Goal: Task Accomplishment & Management: Use online tool/utility

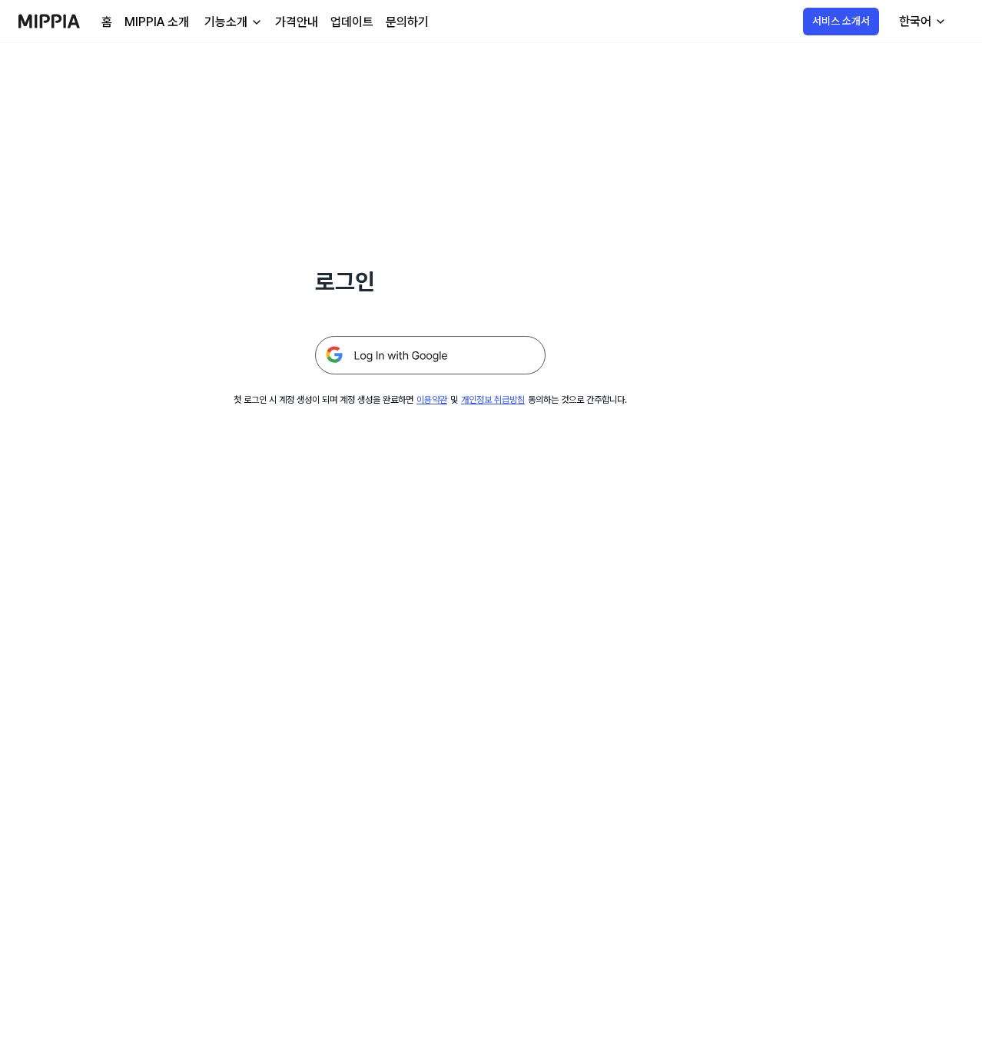
click at [418, 351] on img at bounding box center [430, 355] width 231 height 38
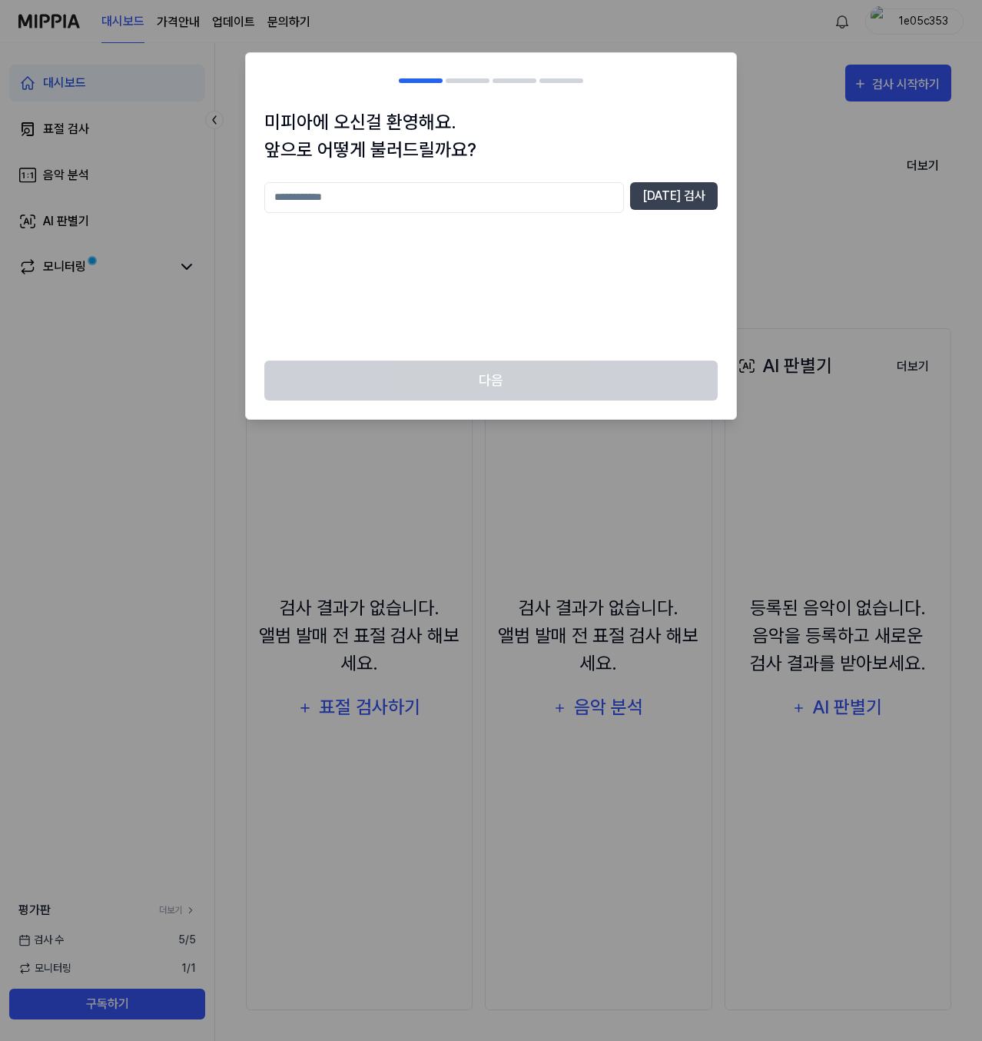
click at [543, 197] on input "text" at bounding box center [444, 197] width 360 height 31
type input "**"
type input "**********"
click at [696, 186] on button "[DATE] 검사" at bounding box center [674, 196] width 88 height 28
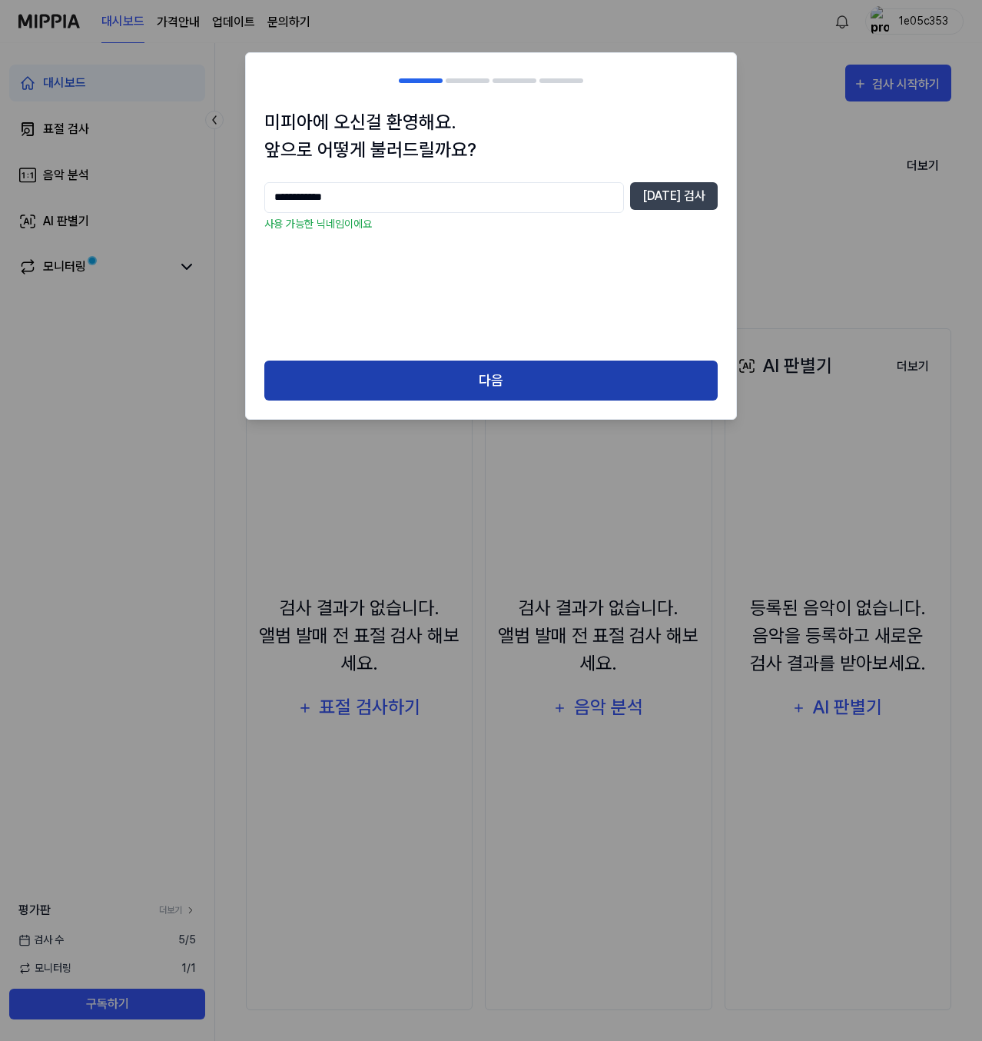
drag, startPoint x: 617, startPoint y: 397, endPoint x: 623, endPoint y: 388, distance: 10.7
click at [617, 395] on button "다음" at bounding box center [491, 380] width 454 height 41
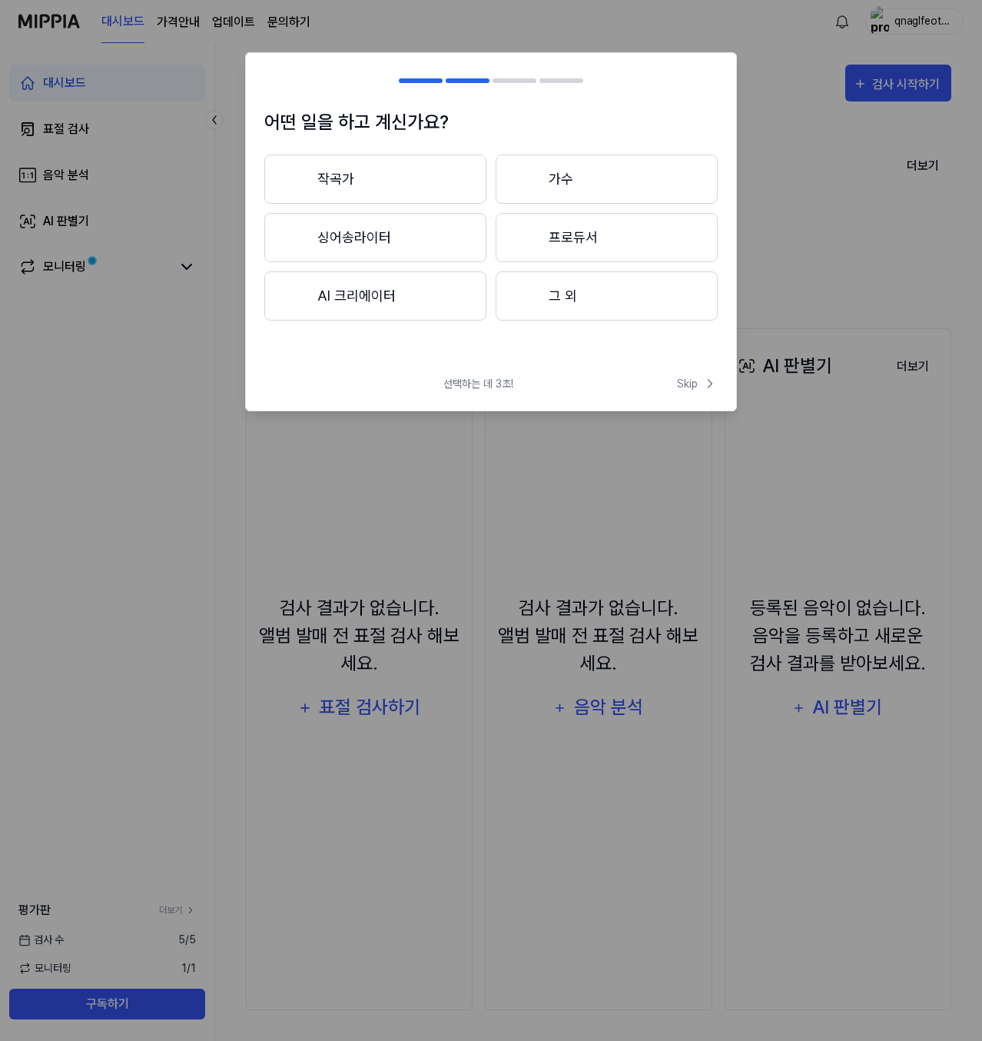
click at [450, 306] on button "AI 크리에이터" at bounding box center [375, 295] width 222 height 49
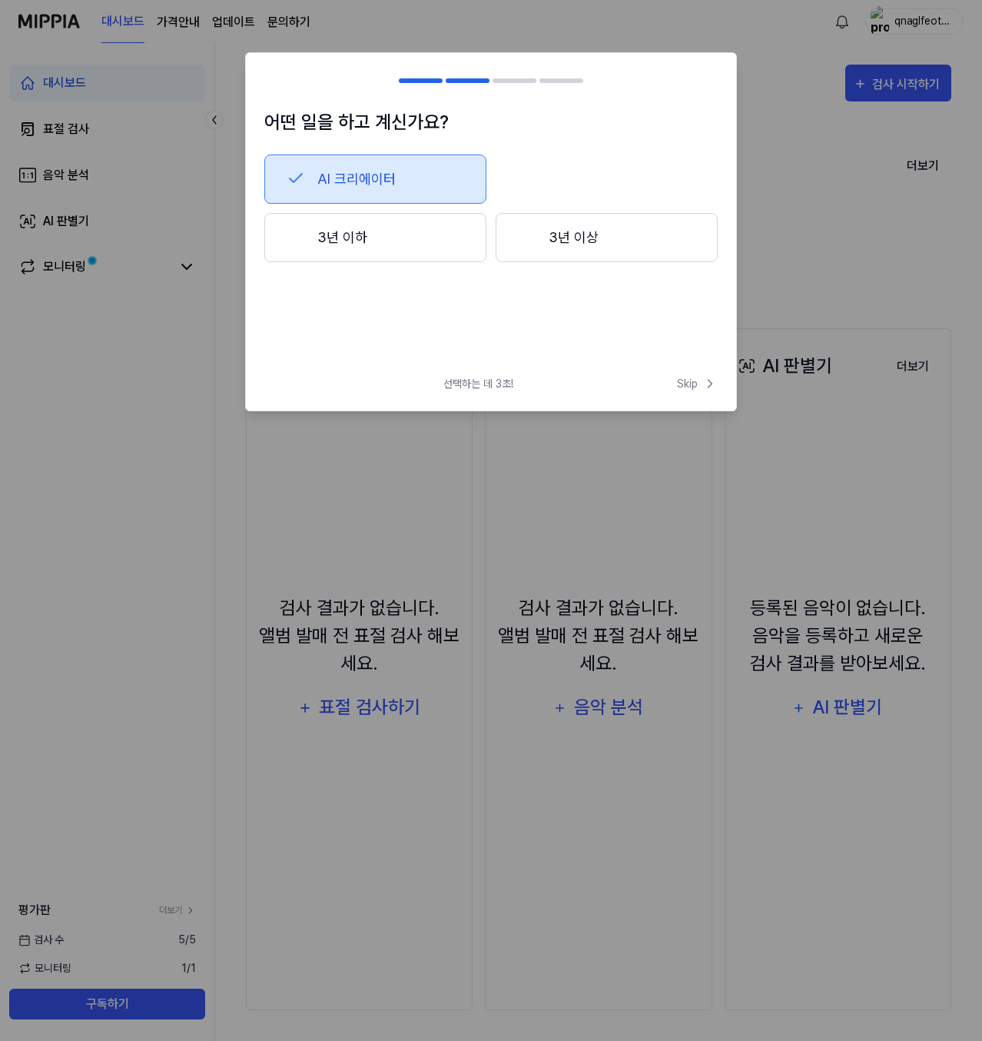
click at [440, 235] on button "3년 이하" at bounding box center [375, 237] width 222 height 49
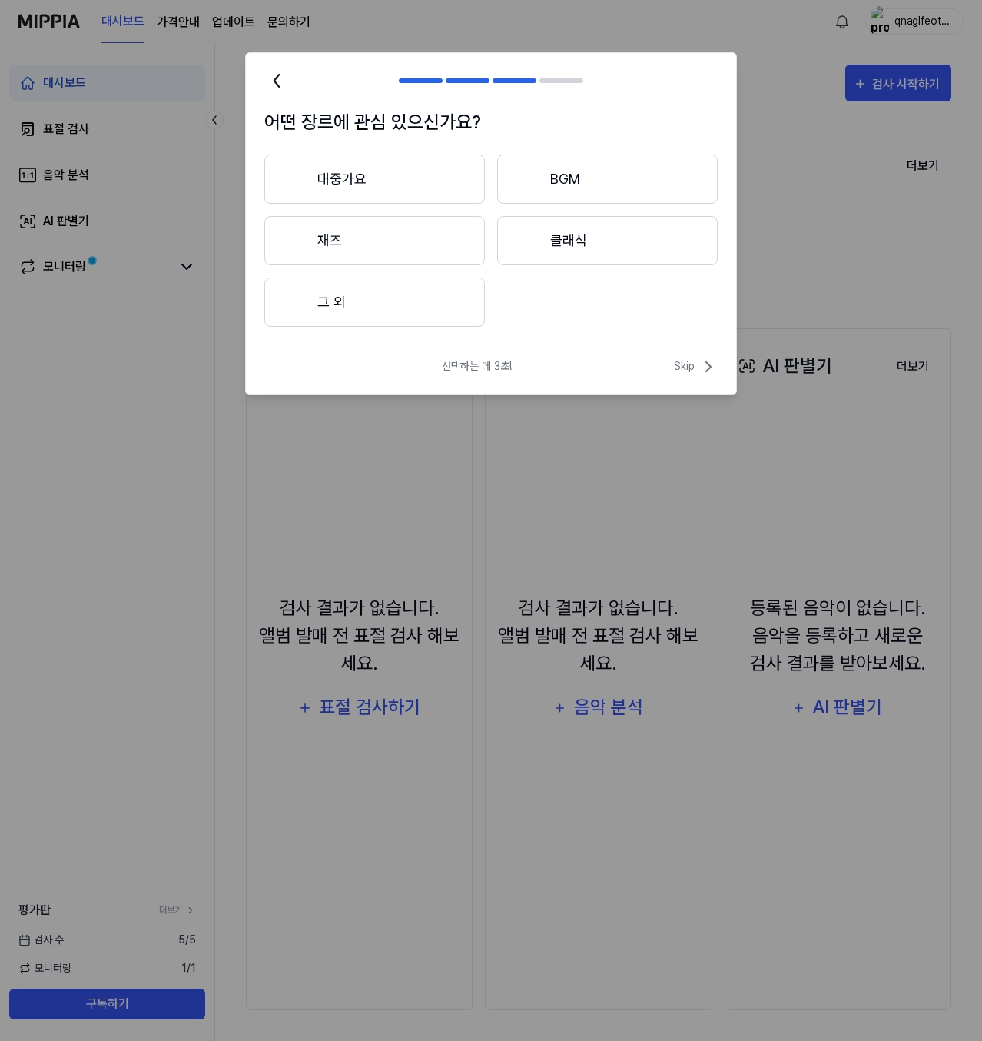
click at [682, 365] on span "Skip" at bounding box center [696, 366] width 44 height 18
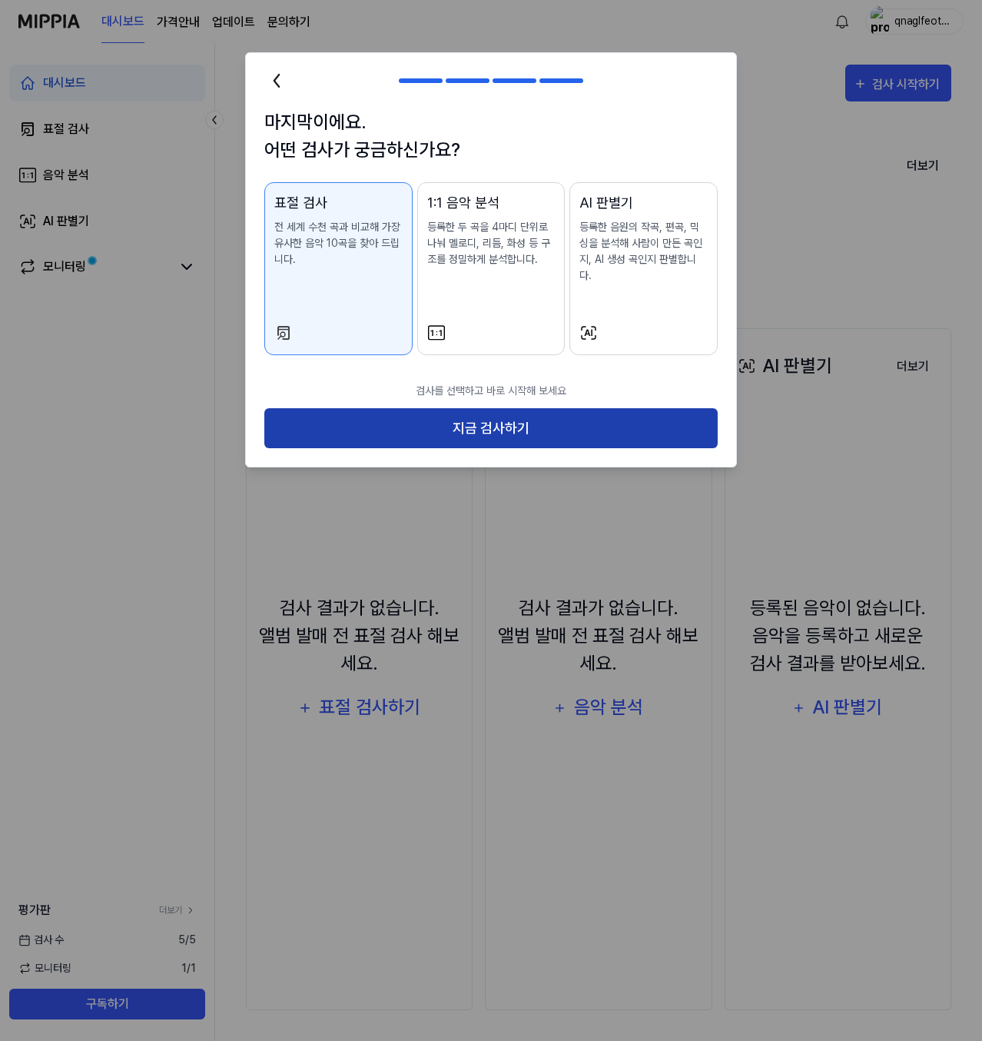
click at [490, 417] on button "지금 검사하기" at bounding box center [491, 428] width 454 height 41
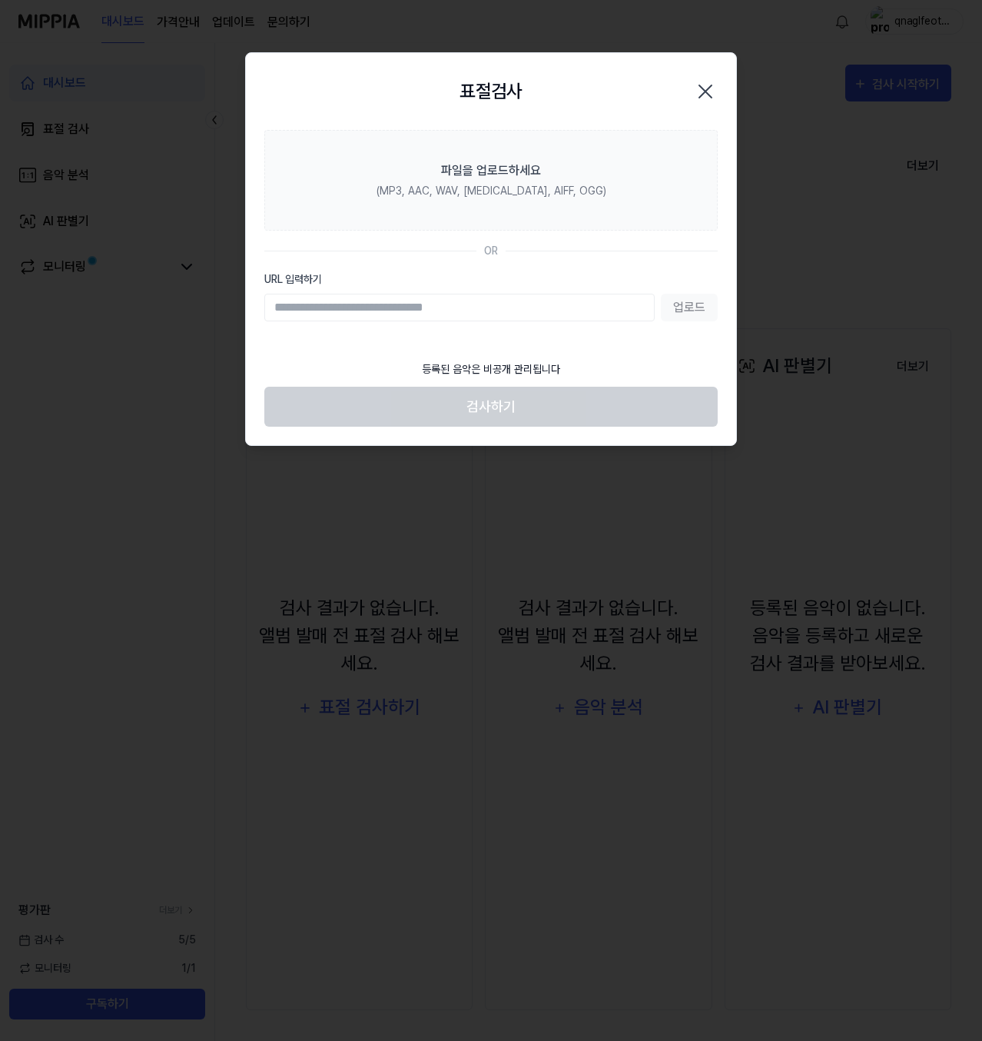
click at [463, 306] on input "URL 입력하기" at bounding box center [459, 308] width 390 height 28
paste input "**********"
type input "**********"
click at [685, 309] on button "업로드" at bounding box center [689, 308] width 57 height 28
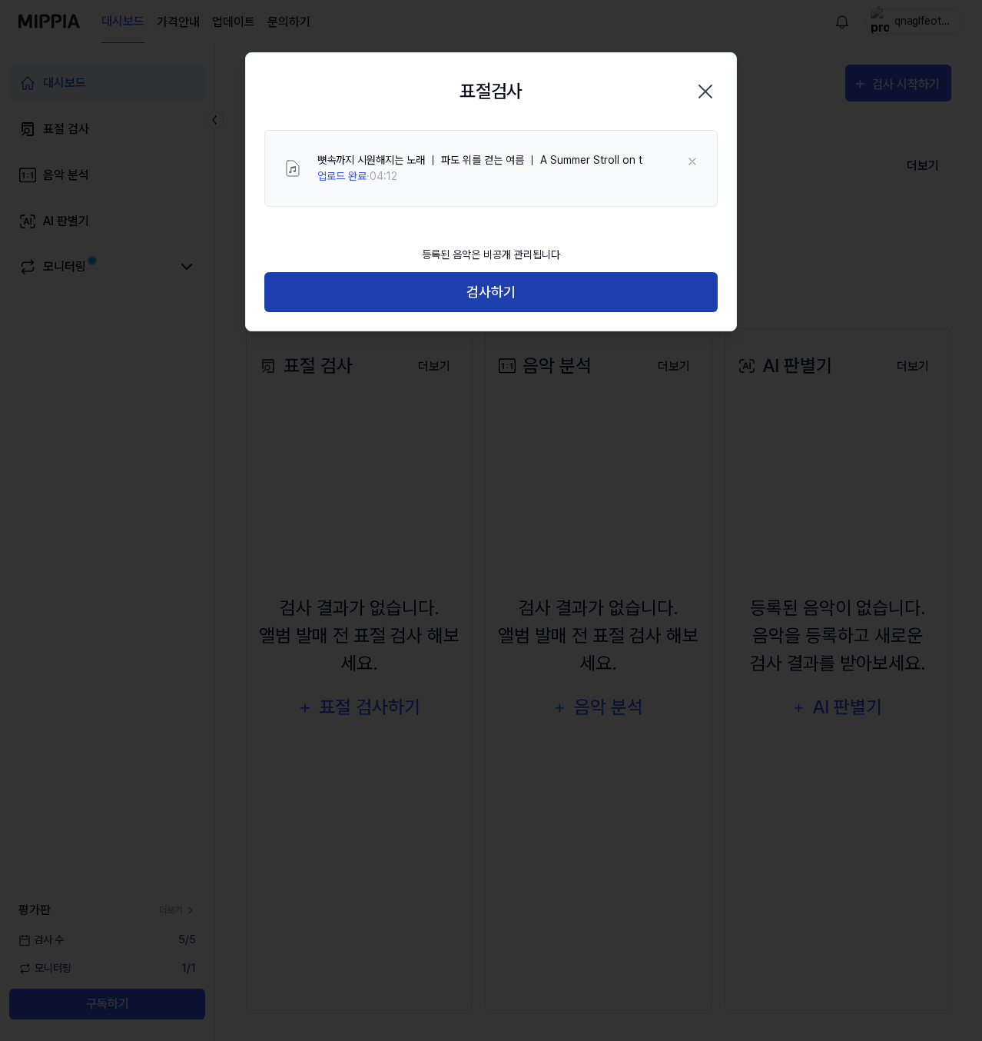
click at [490, 287] on button "검사하기" at bounding box center [491, 292] width 454 height 41
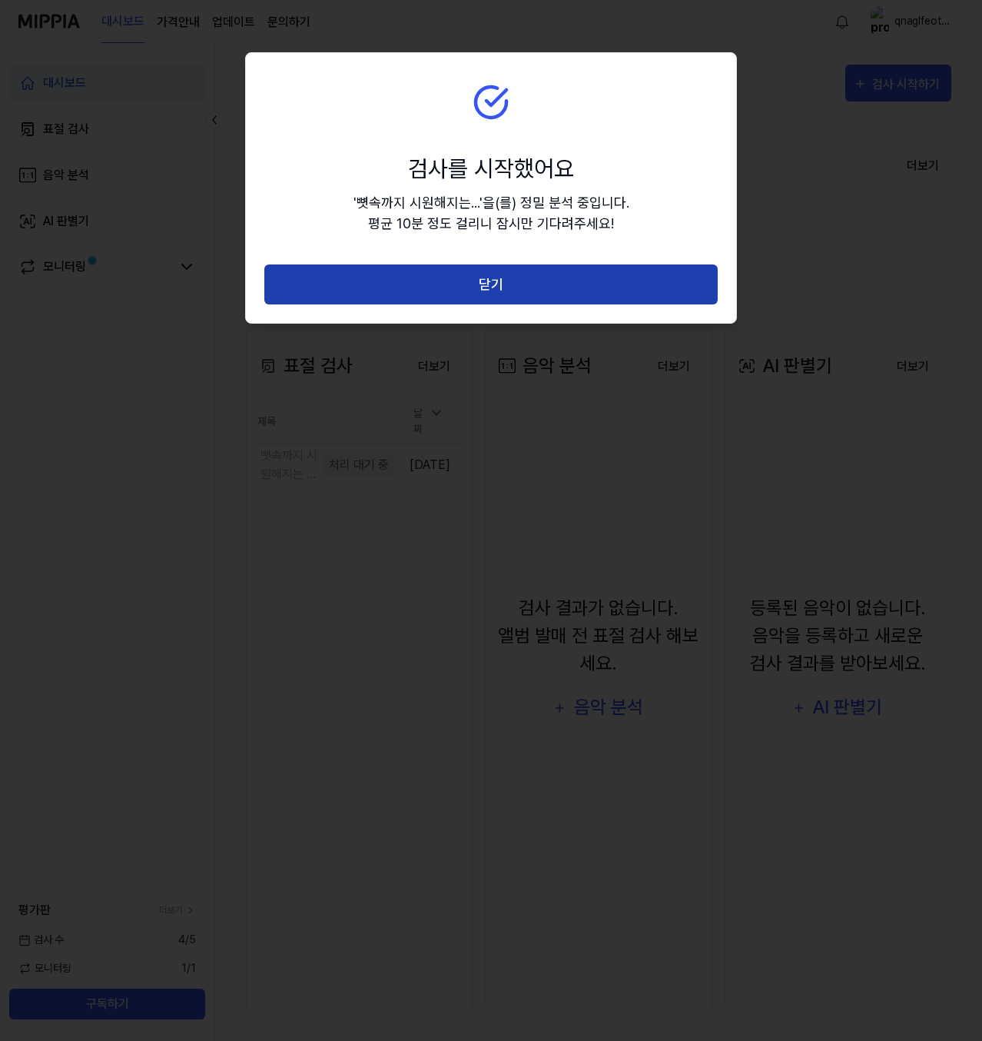
click at [549, 288] on button "닫기" at bounding box center [491, 284] width 454 height 41
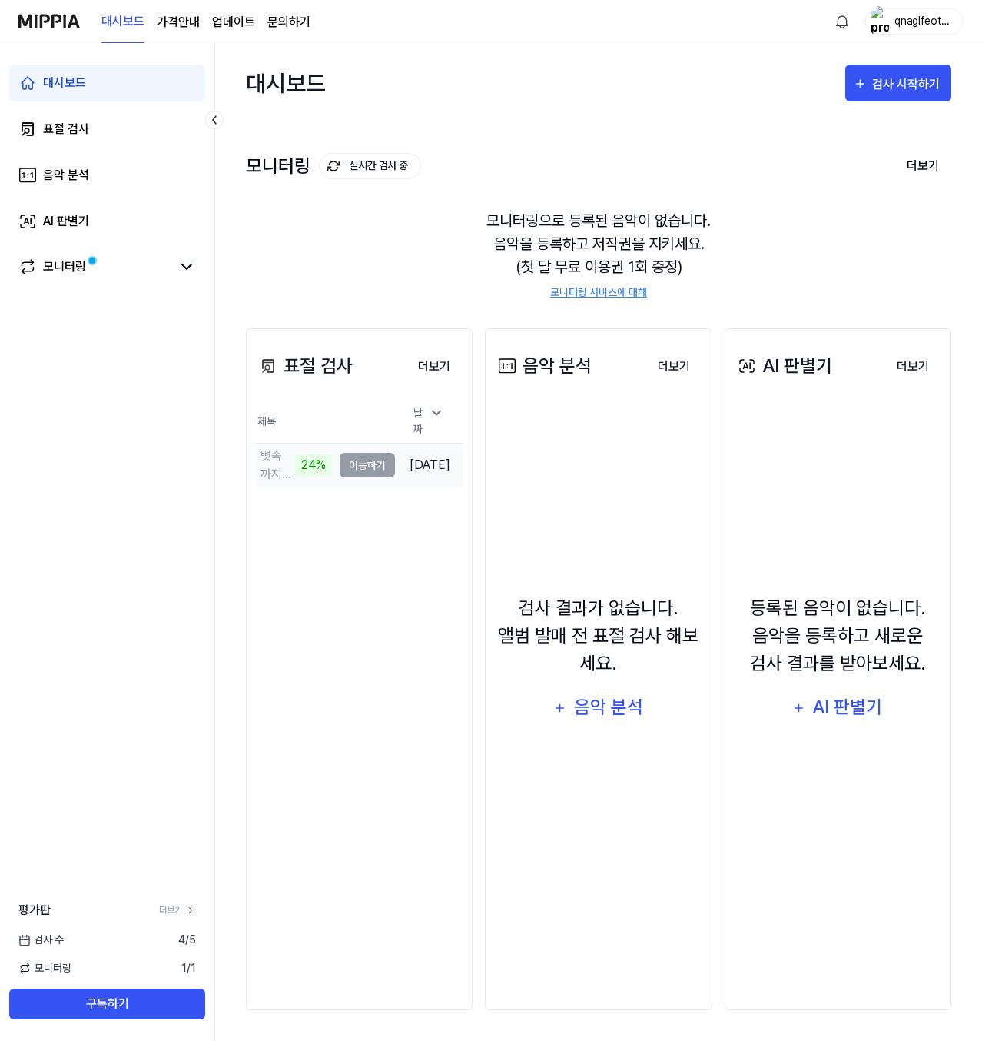
click at [373, 459] on td "뼛속까지 시원해지는 노래 ｜ 파도 위를 걷는 여름 ｜ A Summer Stroll on t 24% 이동하기" at bounding box center [325, 465] width 139 height 43
click at [364, 462] on td "뼛속까지 시원해지는 노래 ｜ 파도 위를 걷는 여름 ｜ A Summer Stroll on t 24% 이동하기" at bounding box center [325, 465] width 139 height 43
click at [106, 266] on link "모니터링" at bounding box center [94, 266] width 153 height 18
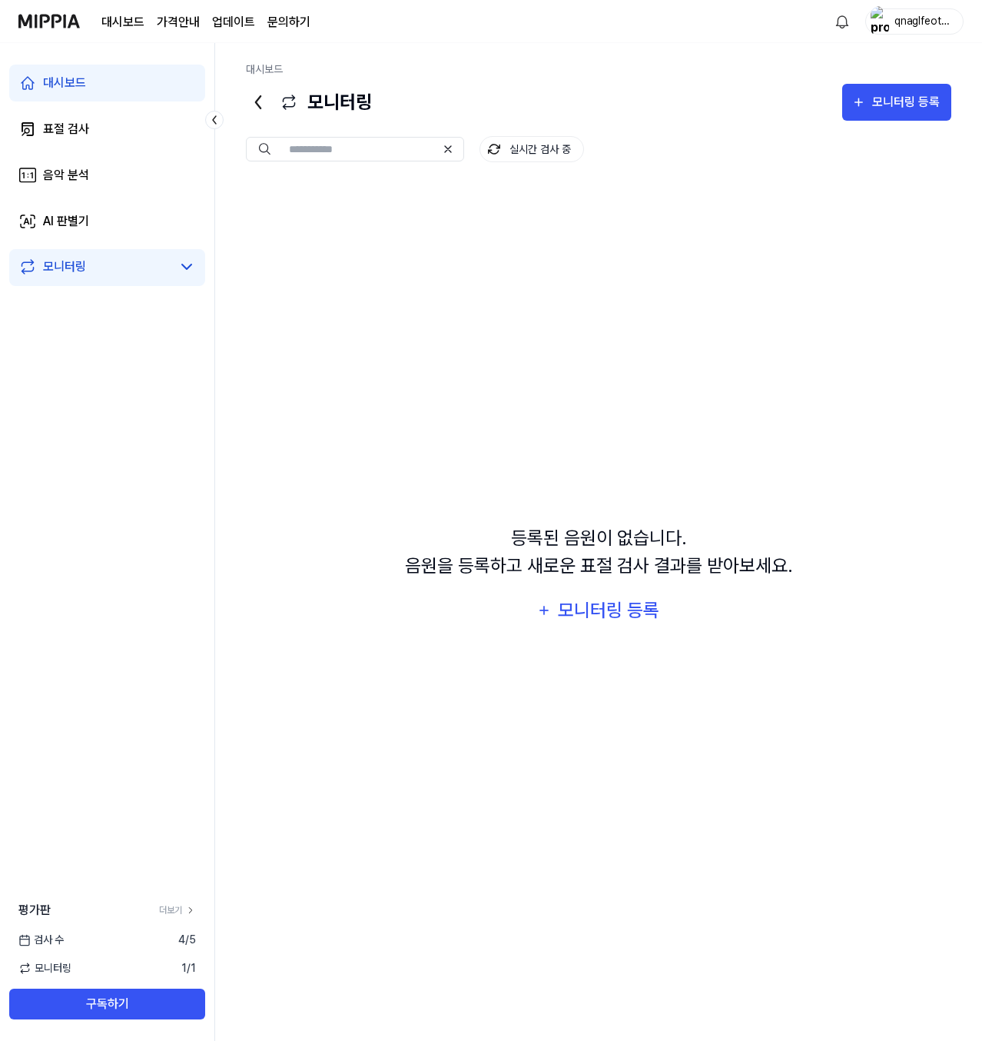
click at [71, 109] on div "대시보드 표절 검사 음악 분석 AI 판별기 모니터링" at bounding box center [107, 175] width 214 height 264
click at [76, 128] on div "표절 검사" at bounding box center [66, 129] width 46 height 18
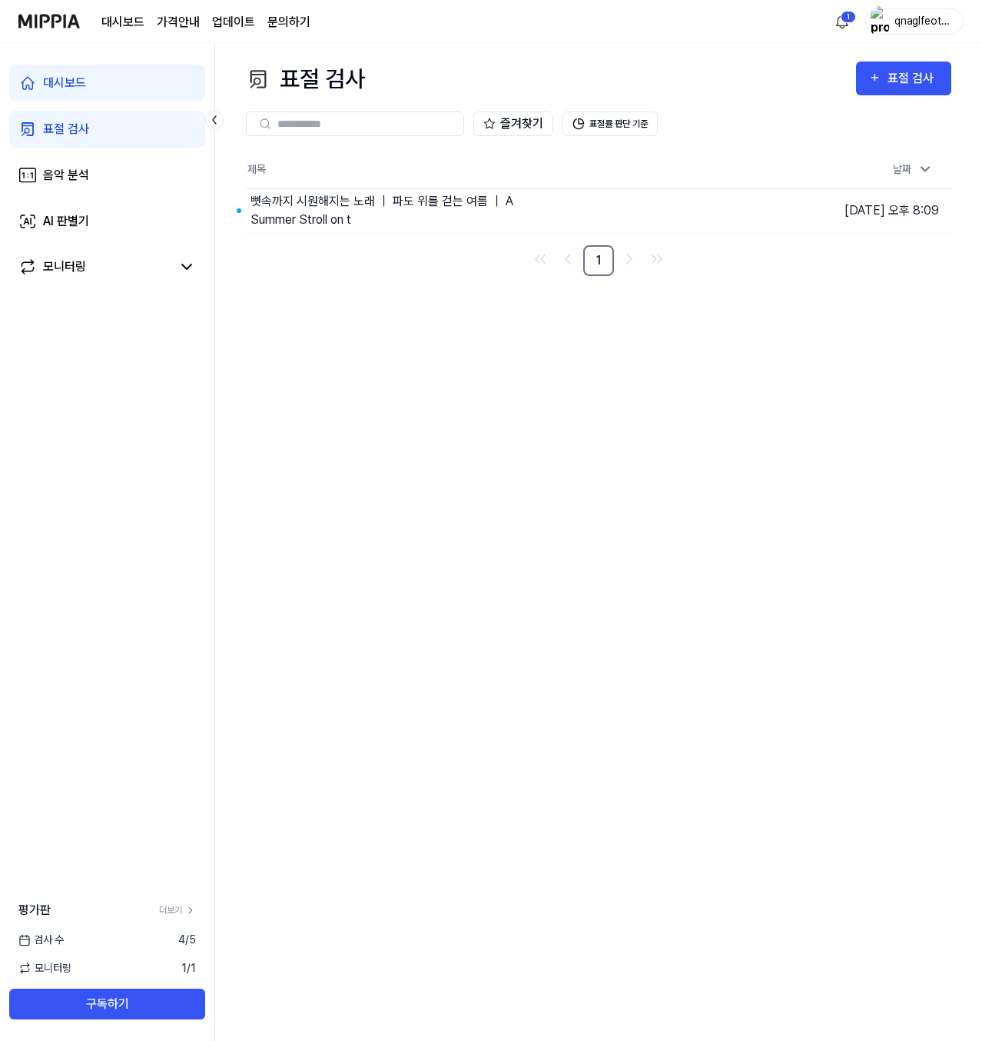
click at [719, 354] on div "표절 검사 표절 검사 표절 검사 음악 분석 AI 판별기 즐겨찾기 표절률 판단 기준 제목 날짜 뼛속까지 시원해지는 노래 ｜ 파도 위를 걷는 여름…" at bounding box center [598, 542] width 767 height 998
click at [669, 210] on button "이동하기" at bounding box center [680, 210] width 55 height 25
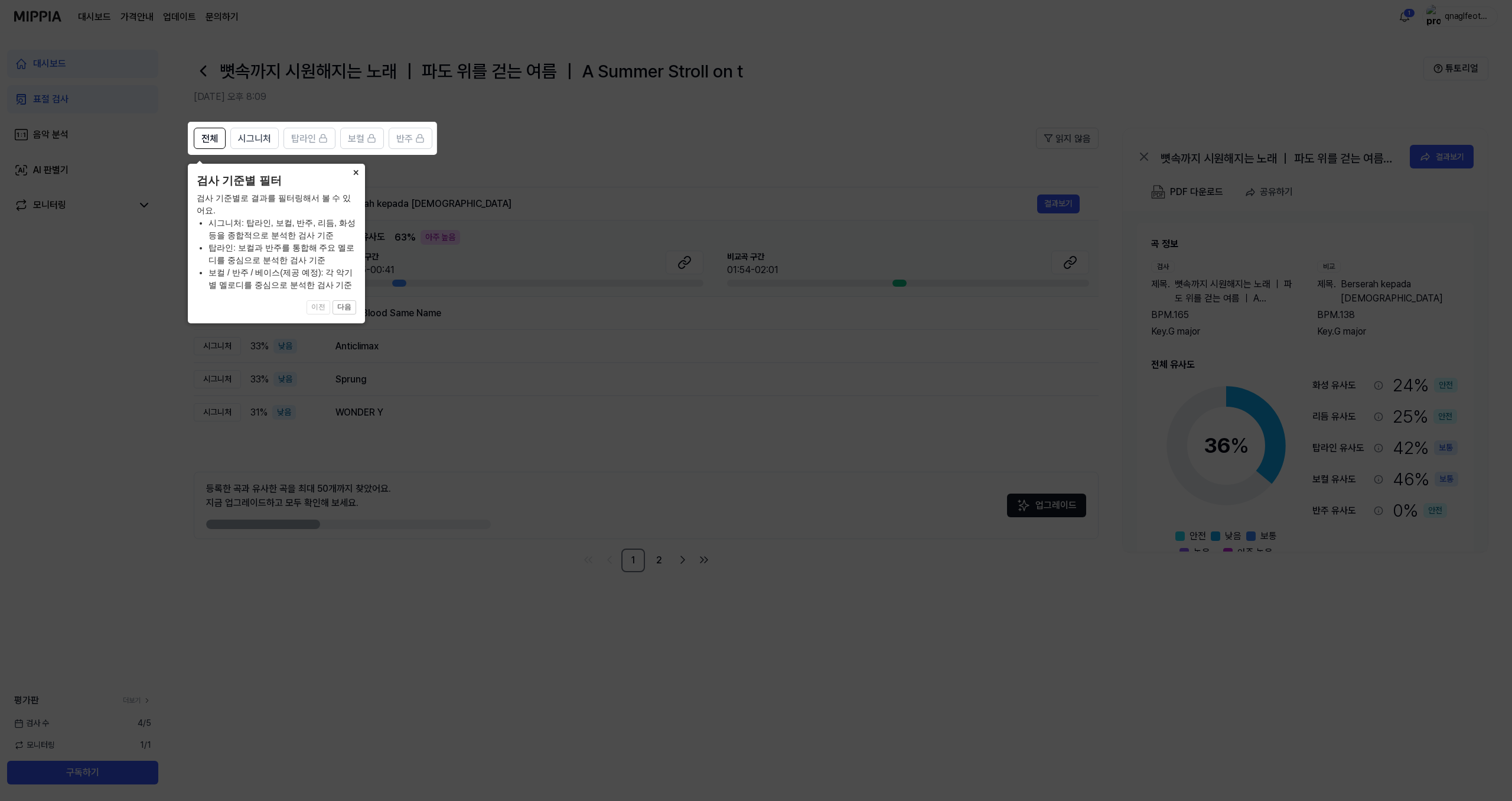
click at [356, 166] on button "×" at bounding box center [355, 172] width 19 height 17
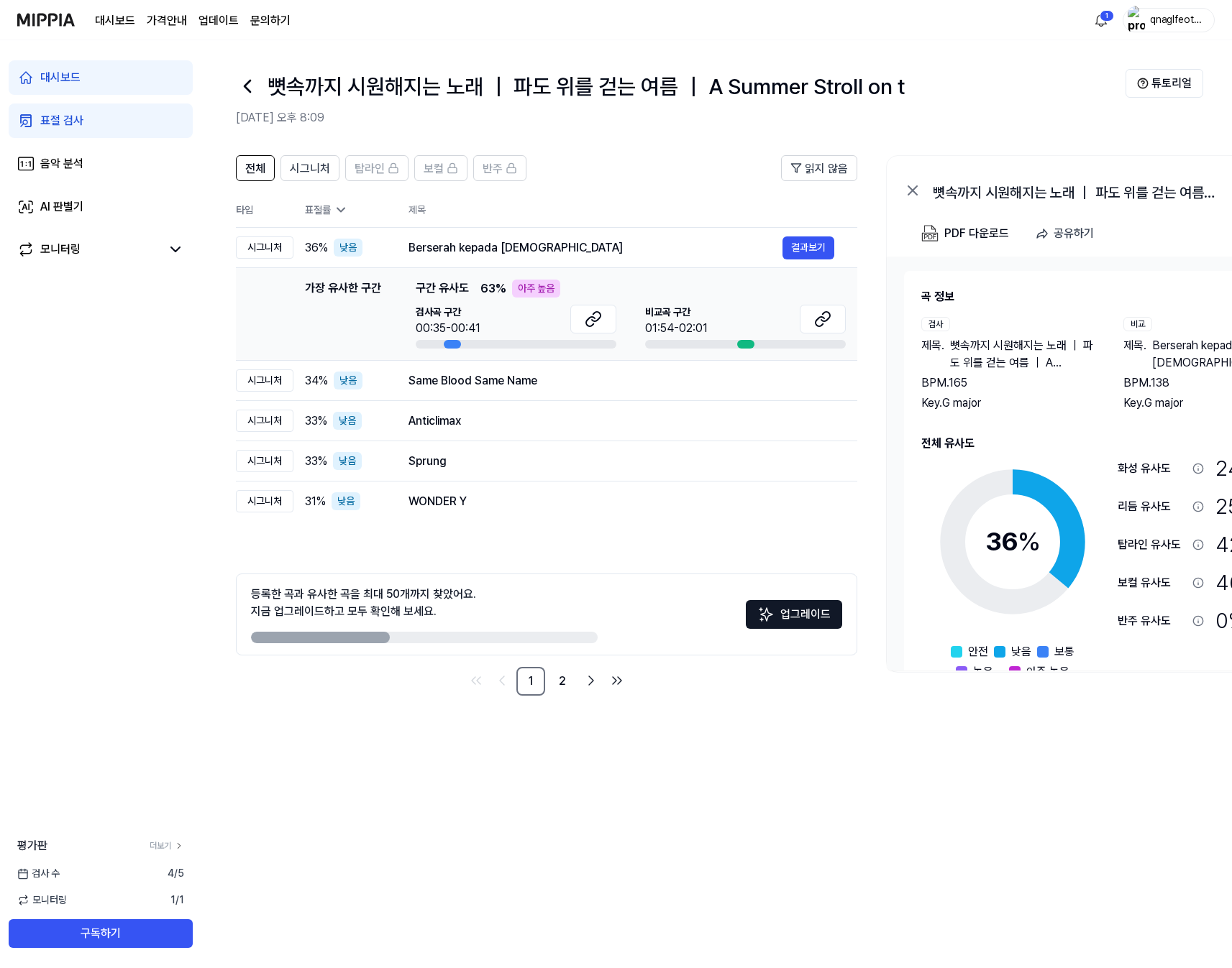
click at [576, 21] on div "대시보드 가격안내 업데이트 문의하기 1 qnaglfeothed" at bounding box center [616, 20] width 1197 height 39
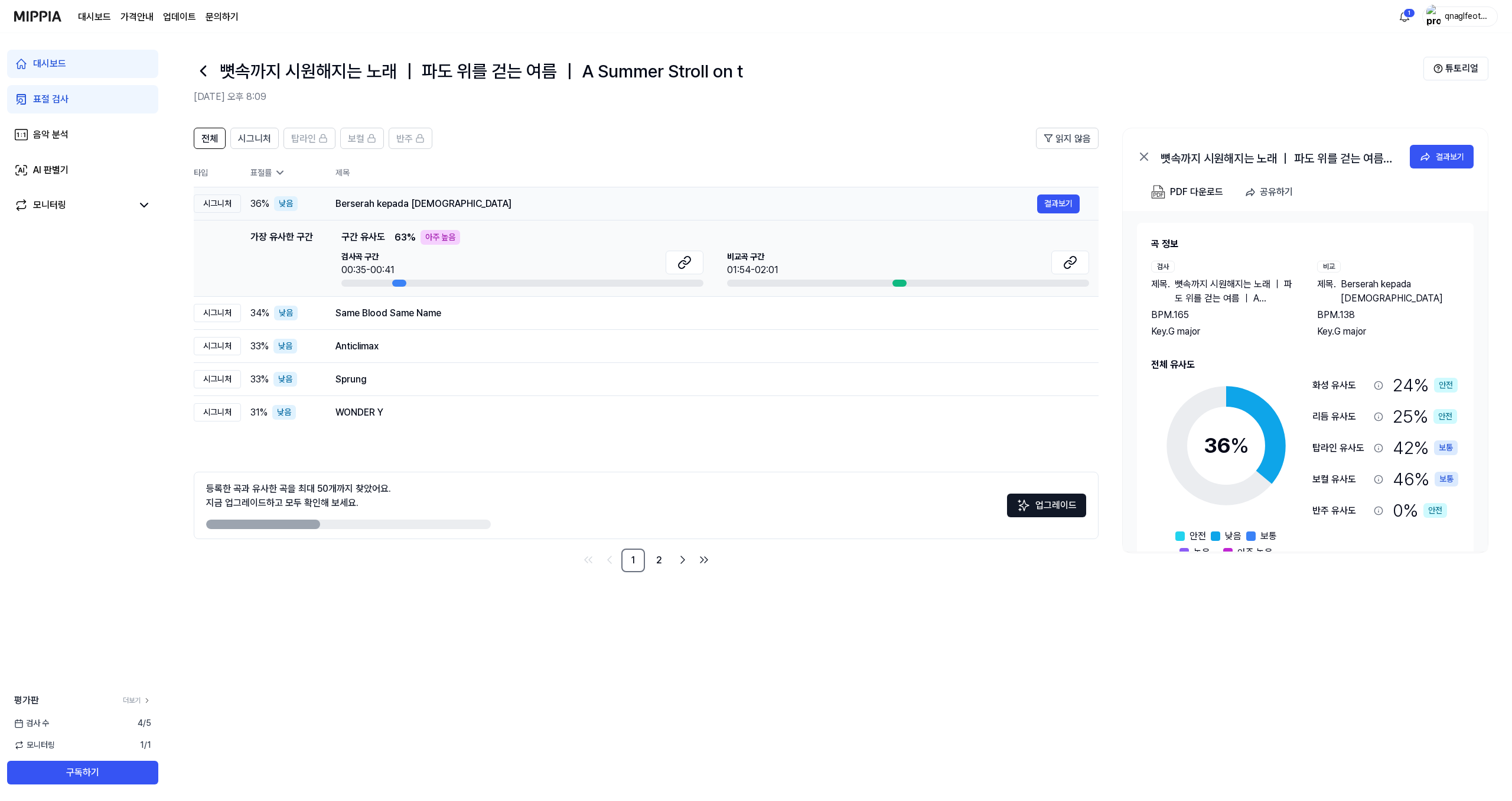
click at [424, 211] on div "Berserah kepada [DEMOGRAPHIC_DATA]" at bounding box center [686, 204] width 701 height 14
click at [754, 199] on button "결과보기" at bounding box center [1058, 204] width 42 height 19
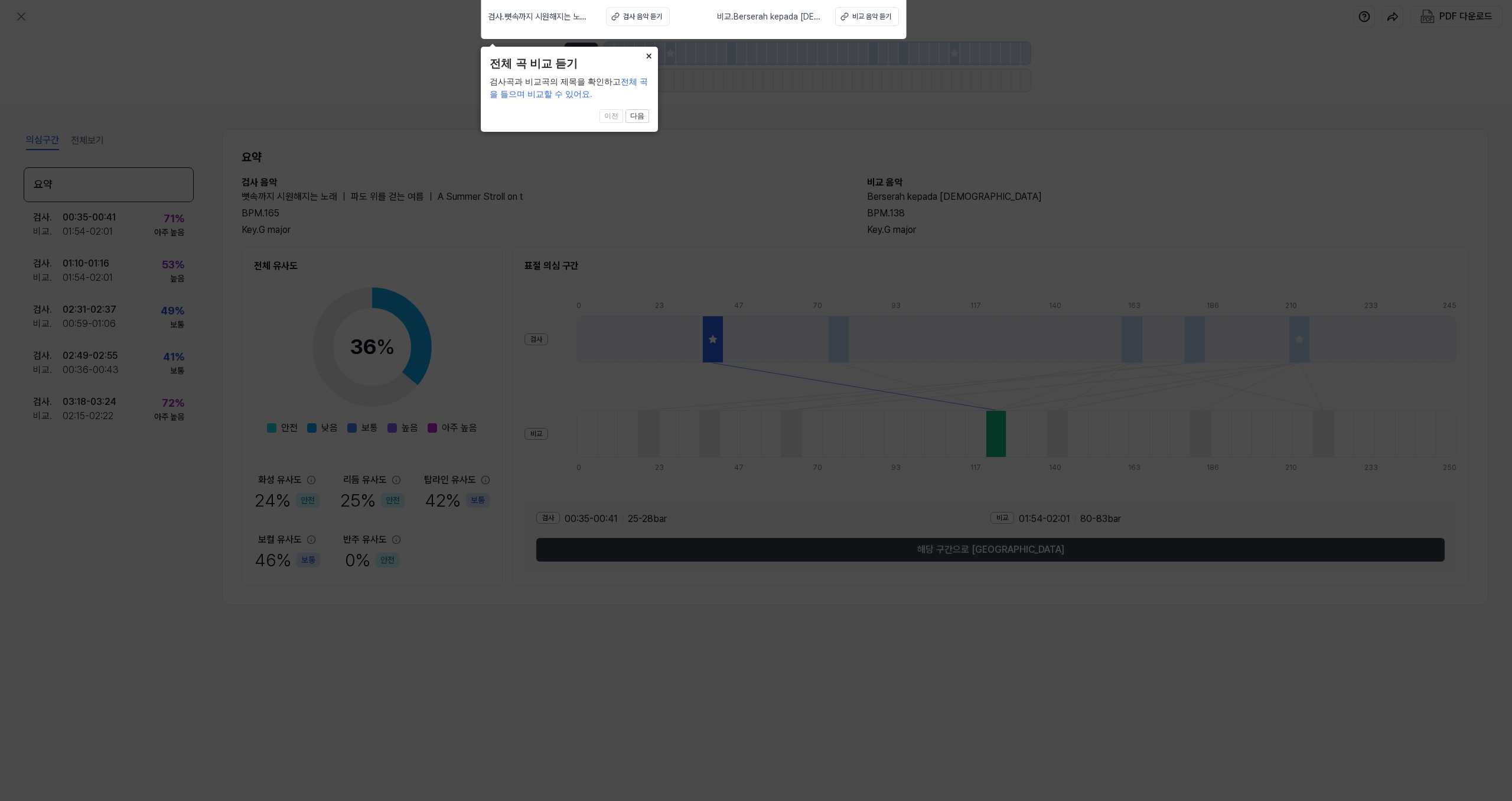
click at [650, 52] on button "×" at bounding box center [648, 55] width 19 height 17
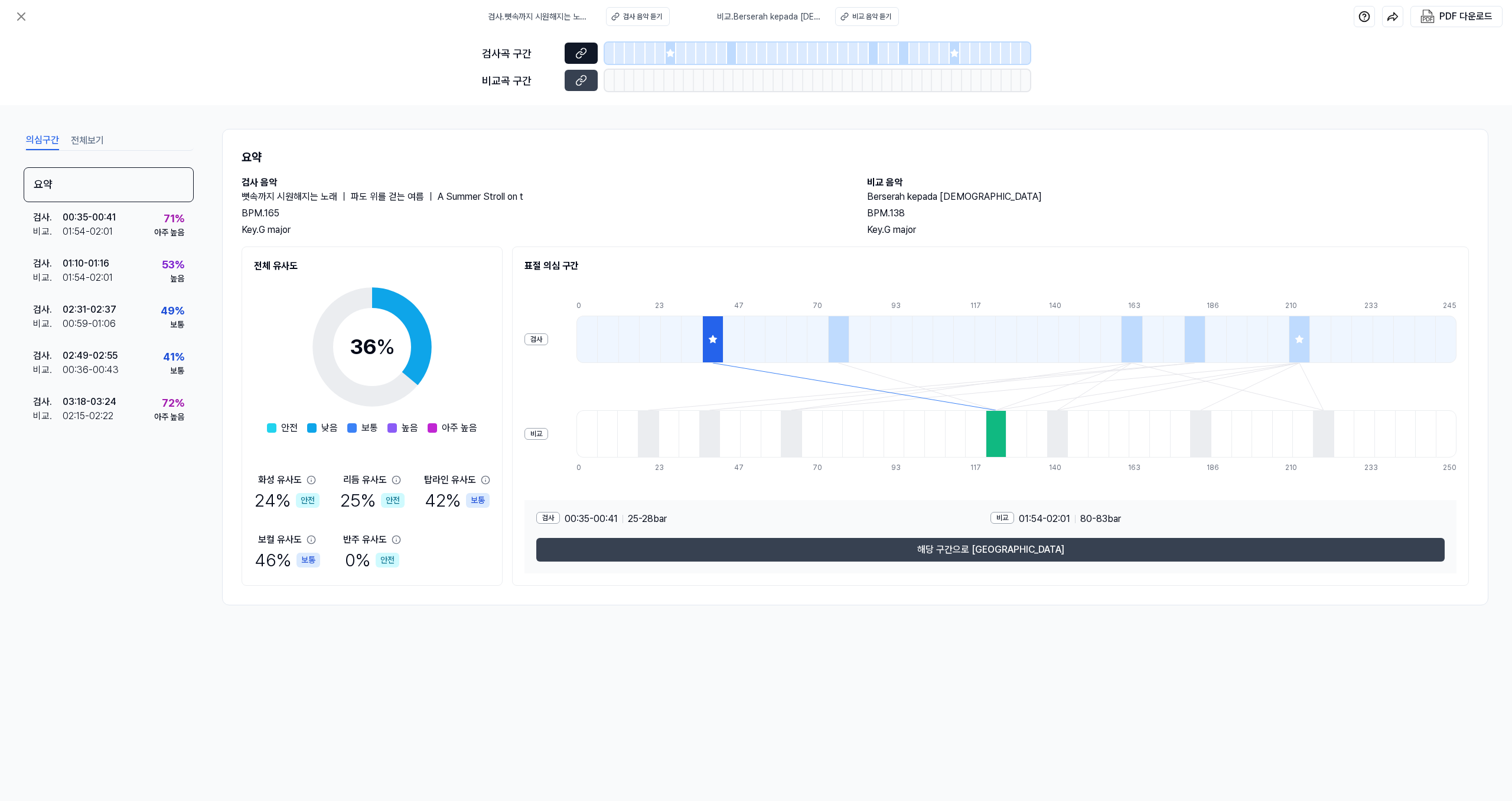
click at [578, 54] on icon at bounding box center [579, 55] width 6 height 6
click at [583, 84] on icon at bounding box center [581, 80] width 12 height 12
click at [745, 85] on div at bounding box center [748, 81] width 10 height 22
click at [678, 236] on div "Key. G major" at bounding box center [542, 230] width 602 height 14
click at [143, 244] on div "검사 . 00:35 - 00:41 비교 . 01:54 - 02:01 71 % 아주 높음" at bounding box center [108, 225] width 170 height 46
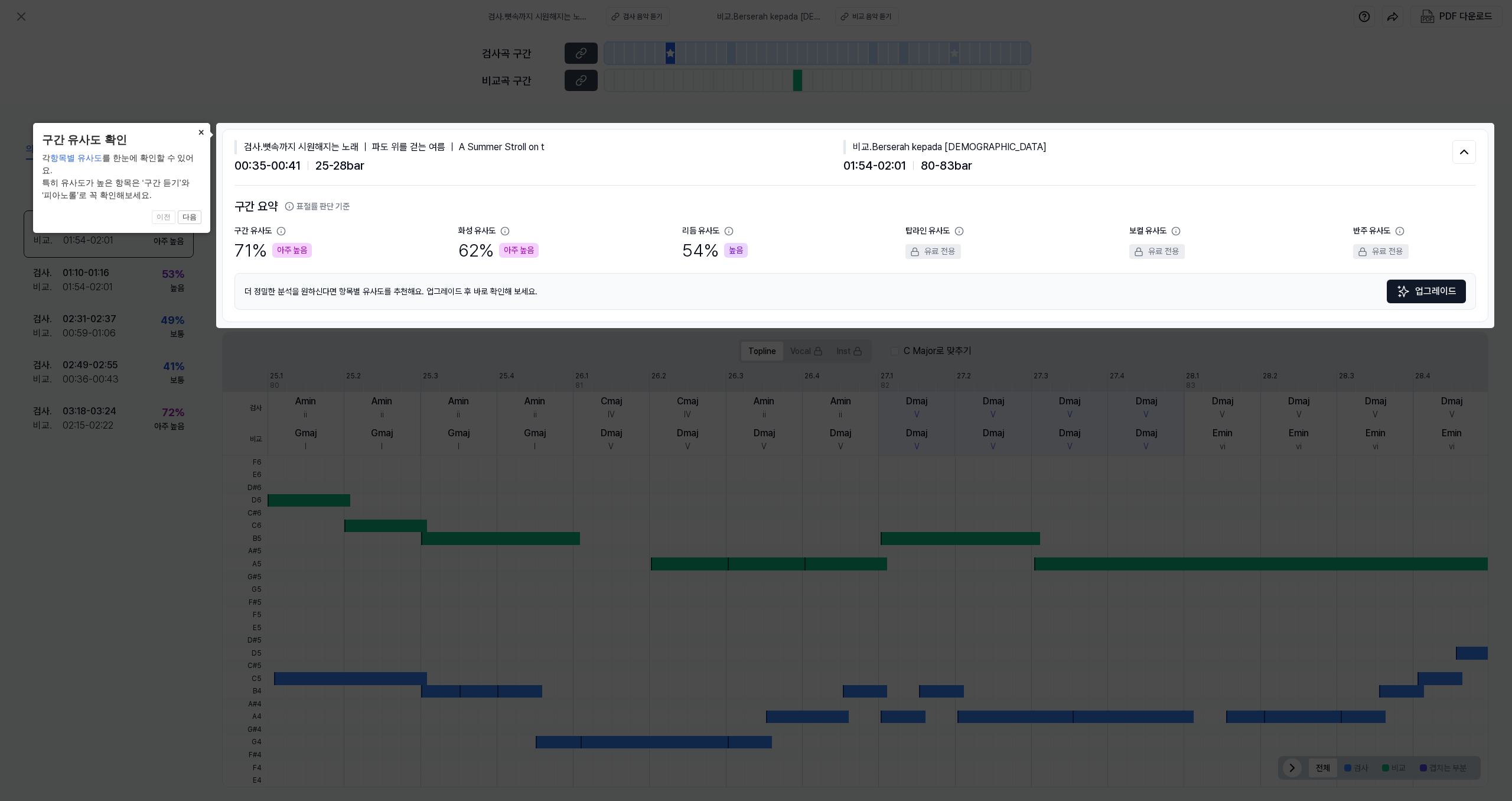
click at [507, 430] on icon at bounding box center [756, 400] width 1512 height 801
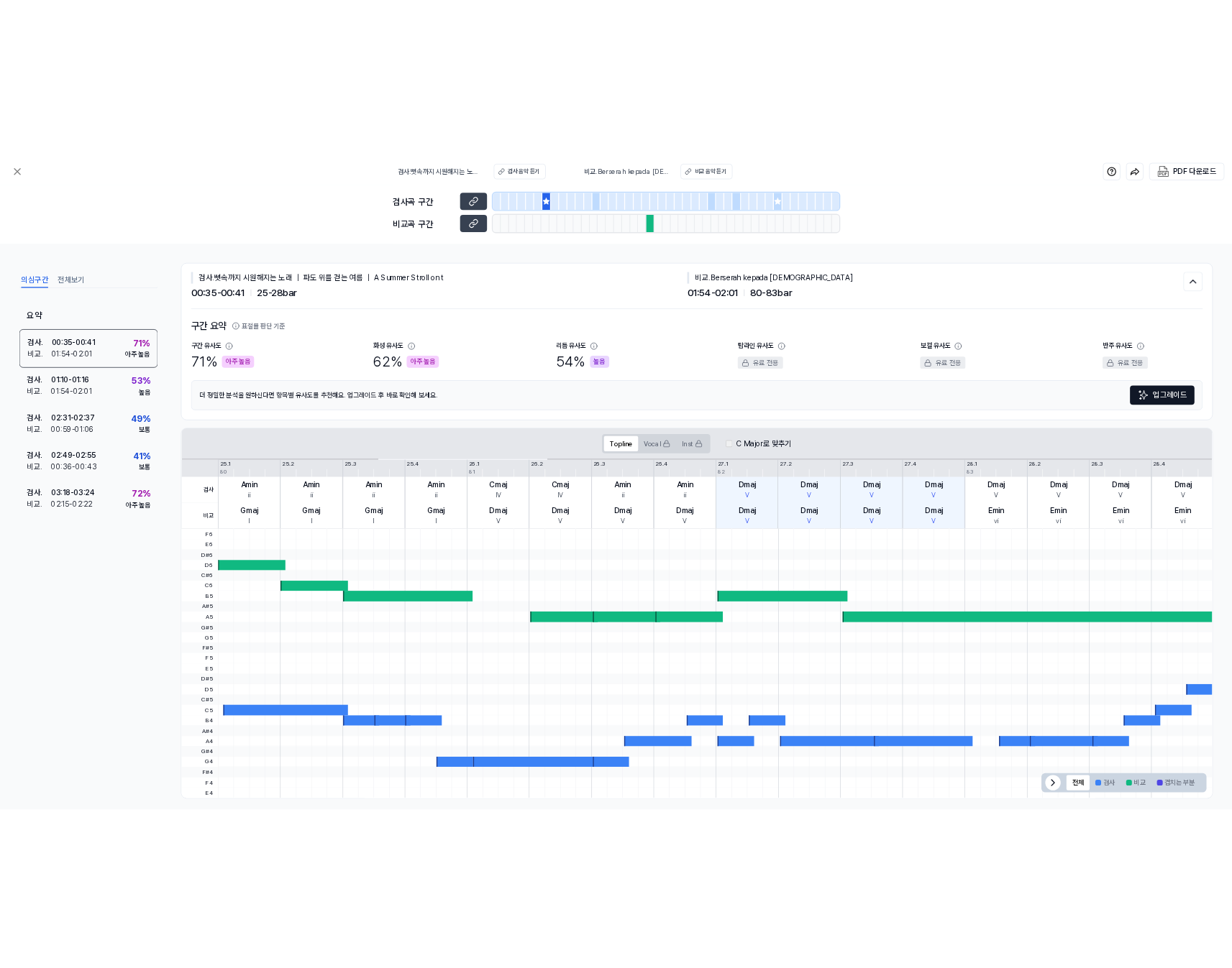
scroll to position [12, 0]
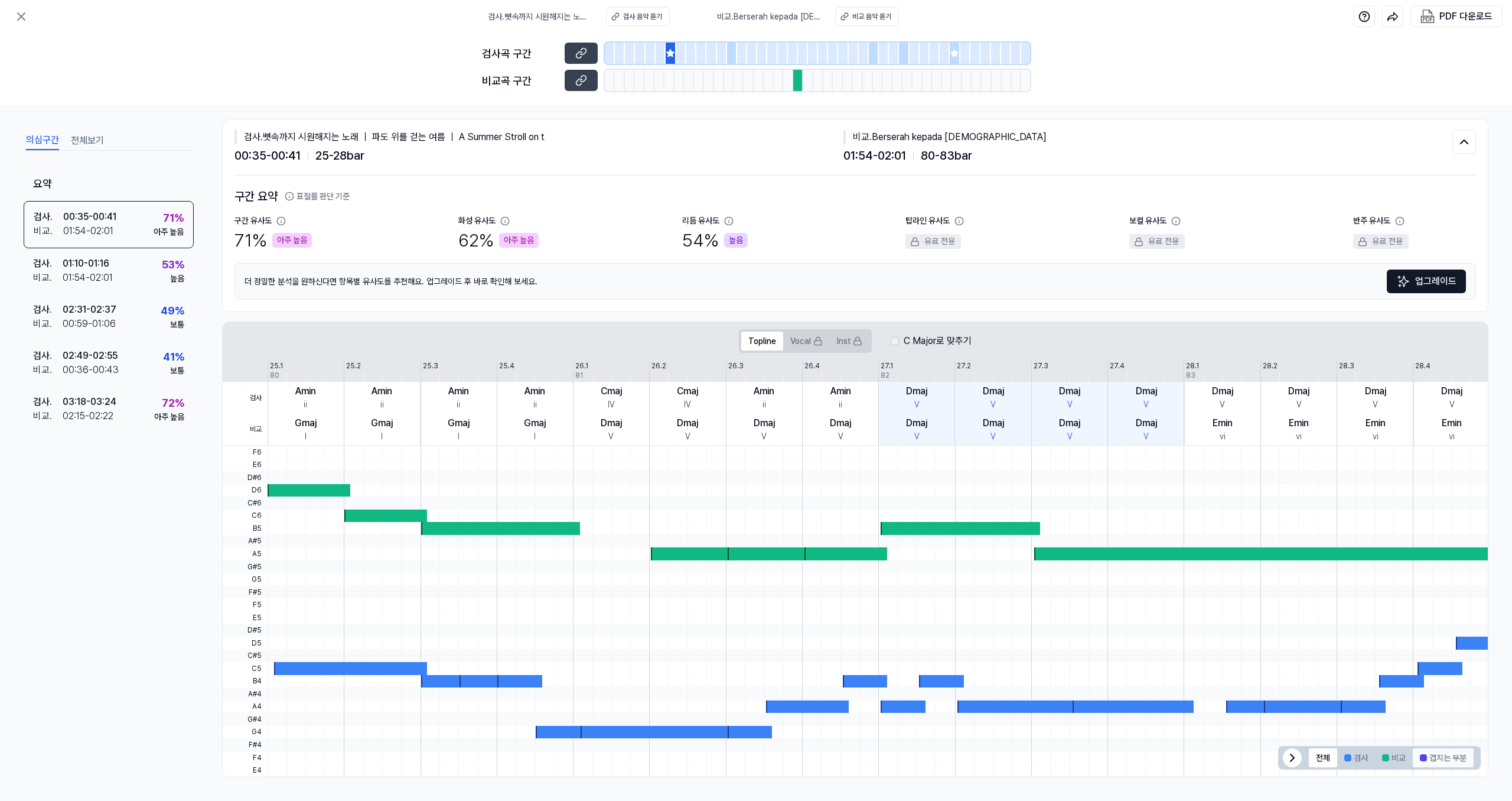
click at [754, 753] on button "겹치는 부분" at bounding box center [1443, 757] width 61 height 19
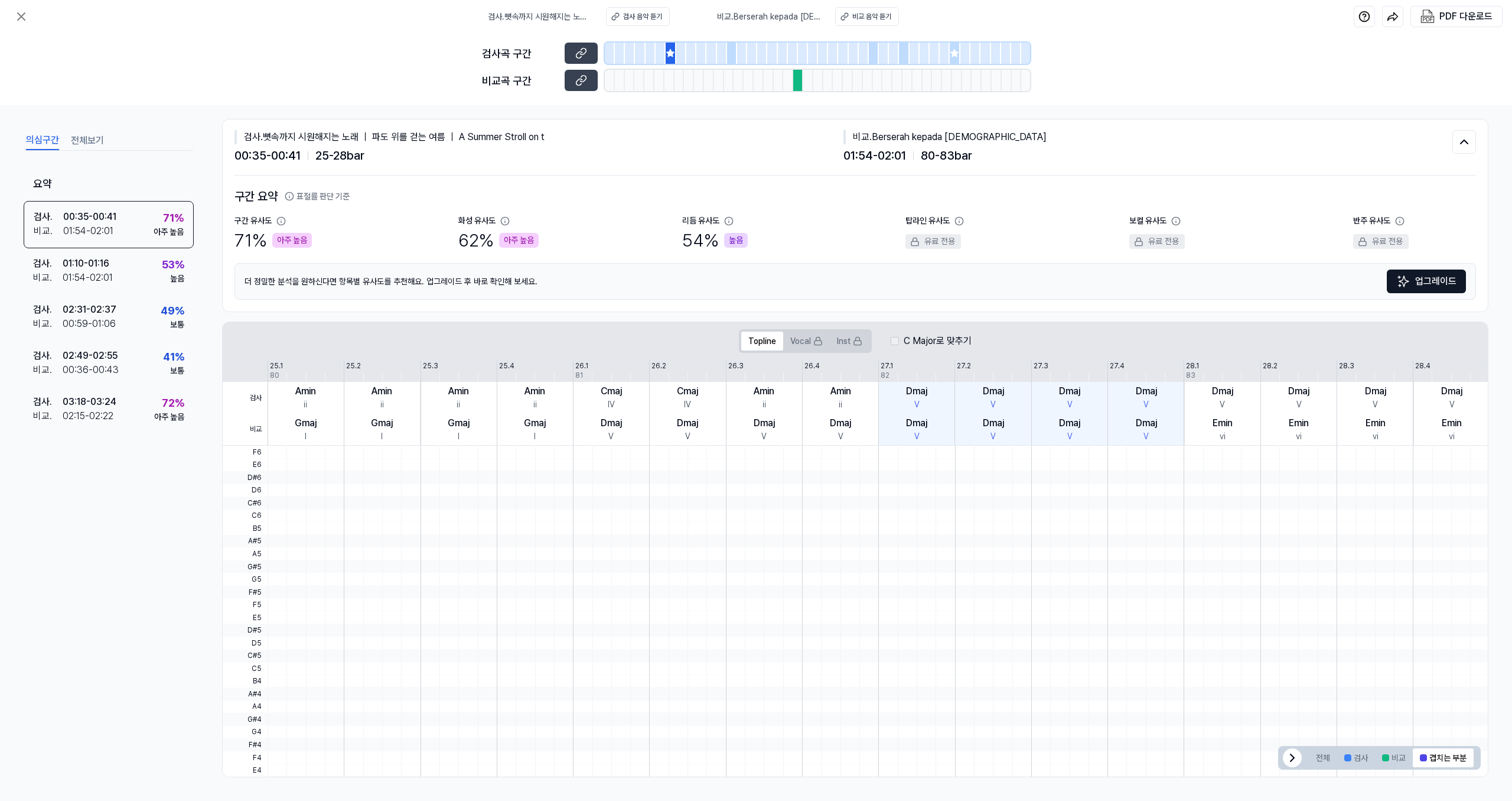
click at [754, 767] on div "전체 검사 비교 겹치는 부분" at bounding box center [1391, 757] width 170 height 24
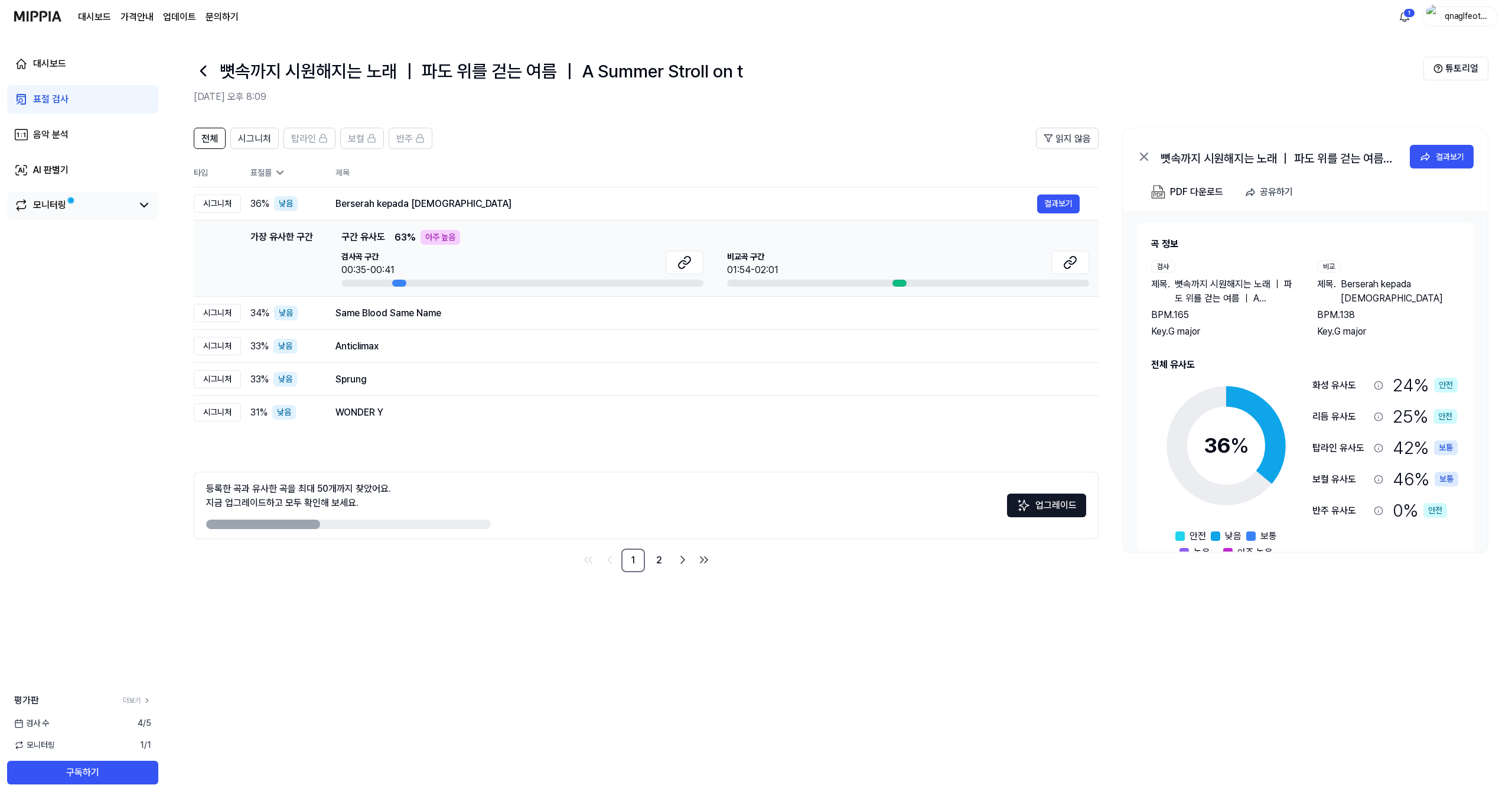
click at [97, 208] on link "모니터링" at bounding box center [73, 204] width 118 height 14
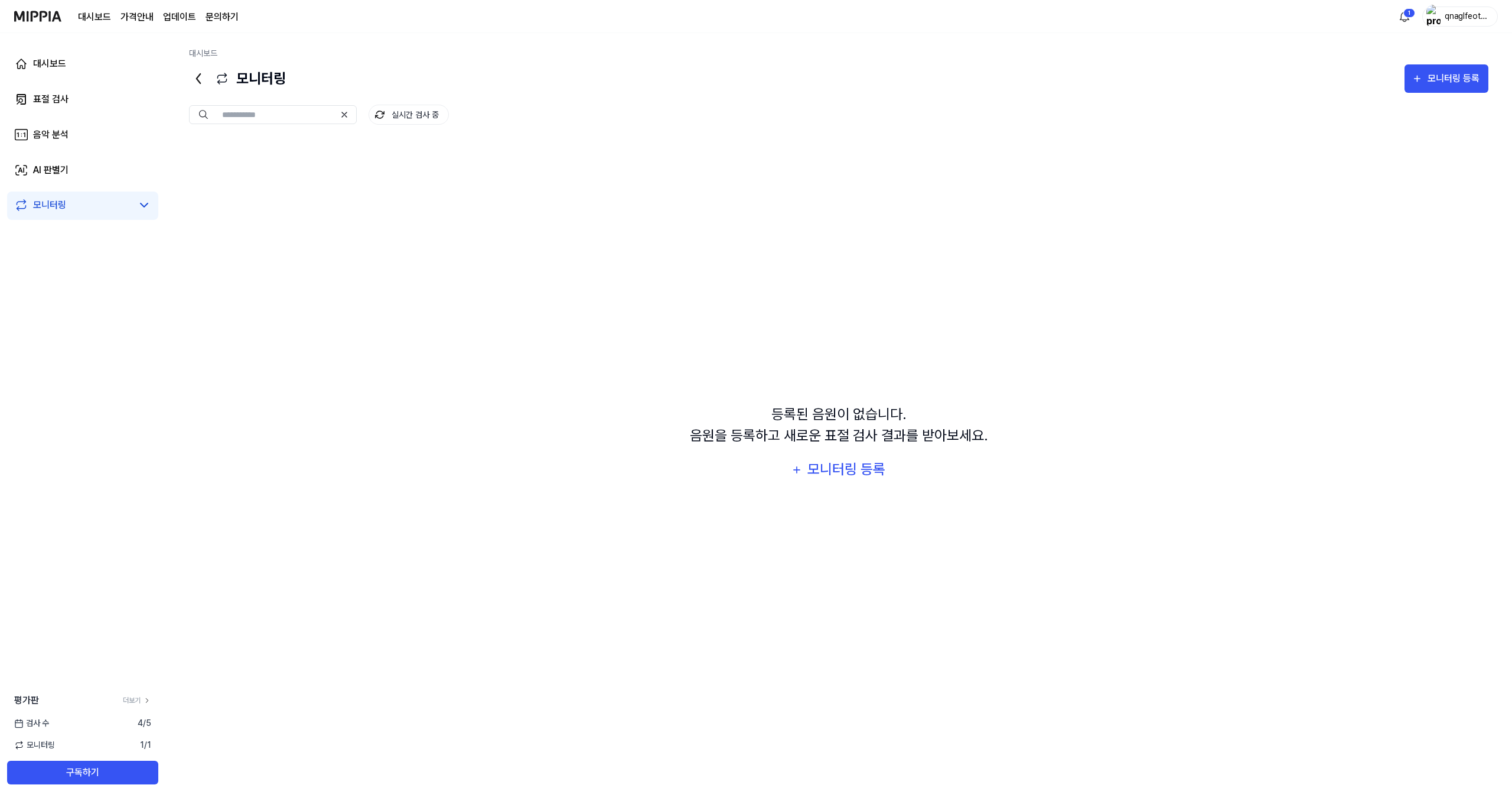
click at [196, 211] on div "등록된 음원이 없습니다. 음원을 등록하고 새로운 표절 검사 결과를 받아보세요. 모니터링 등록" at bounding box center [838, 443] width 1299 height 607
click at [134, 211] on div "모니터링" at bounding box center [82, 204] width 137 height 14
click at [144, 202] on icon at bounding box center [144, 204] width 14 height 14
click at [72, 159] on link "AI 판별기" at bounding box center [82, 170] width 151 height 28
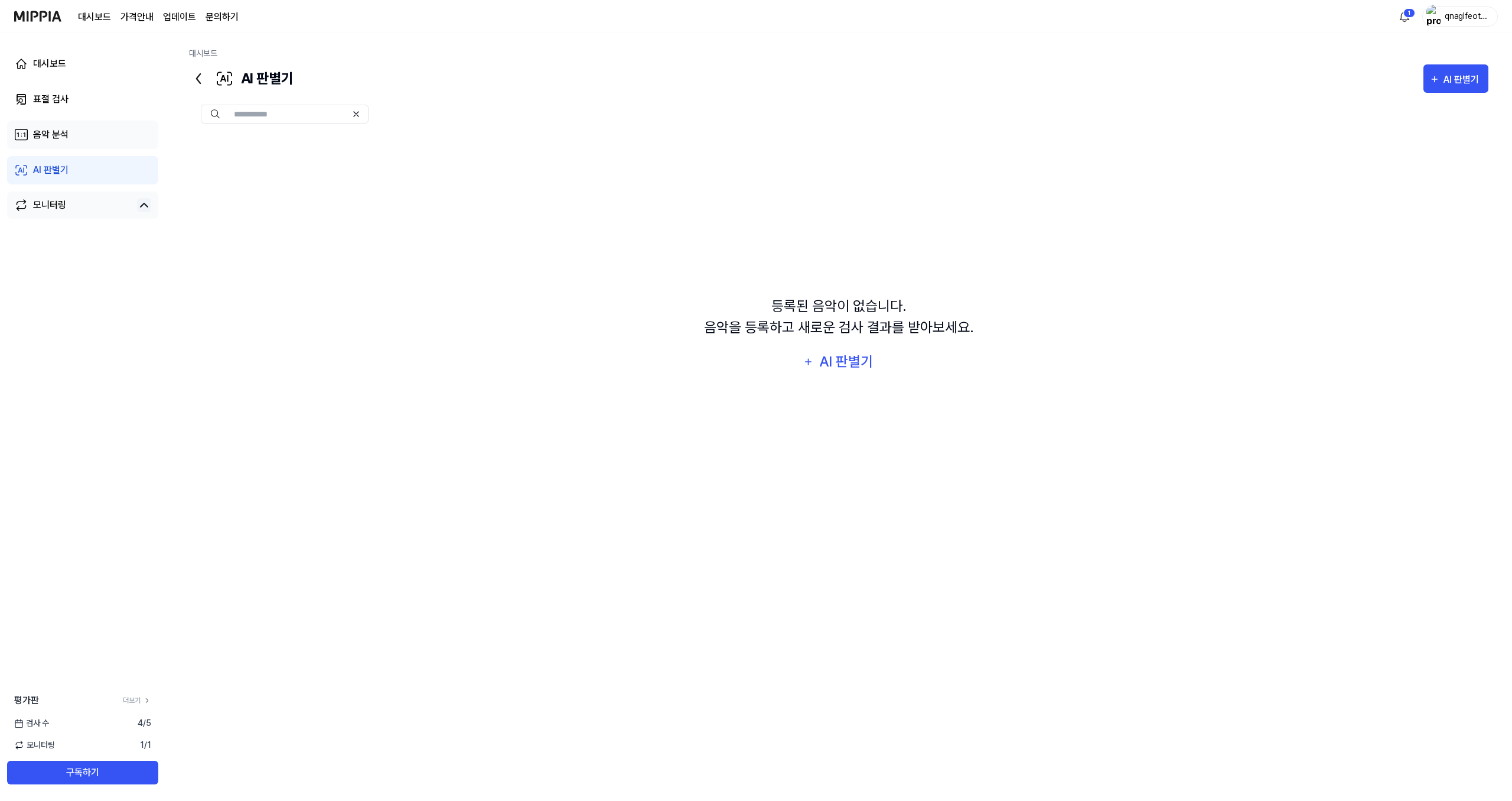
click at [85, 139] on link "음악 분석" at bounding box center [82, 135] width 151 height 28
click at [88, 101] on link "표절 검사" at bounding box center [82, 99] width 151 height 28
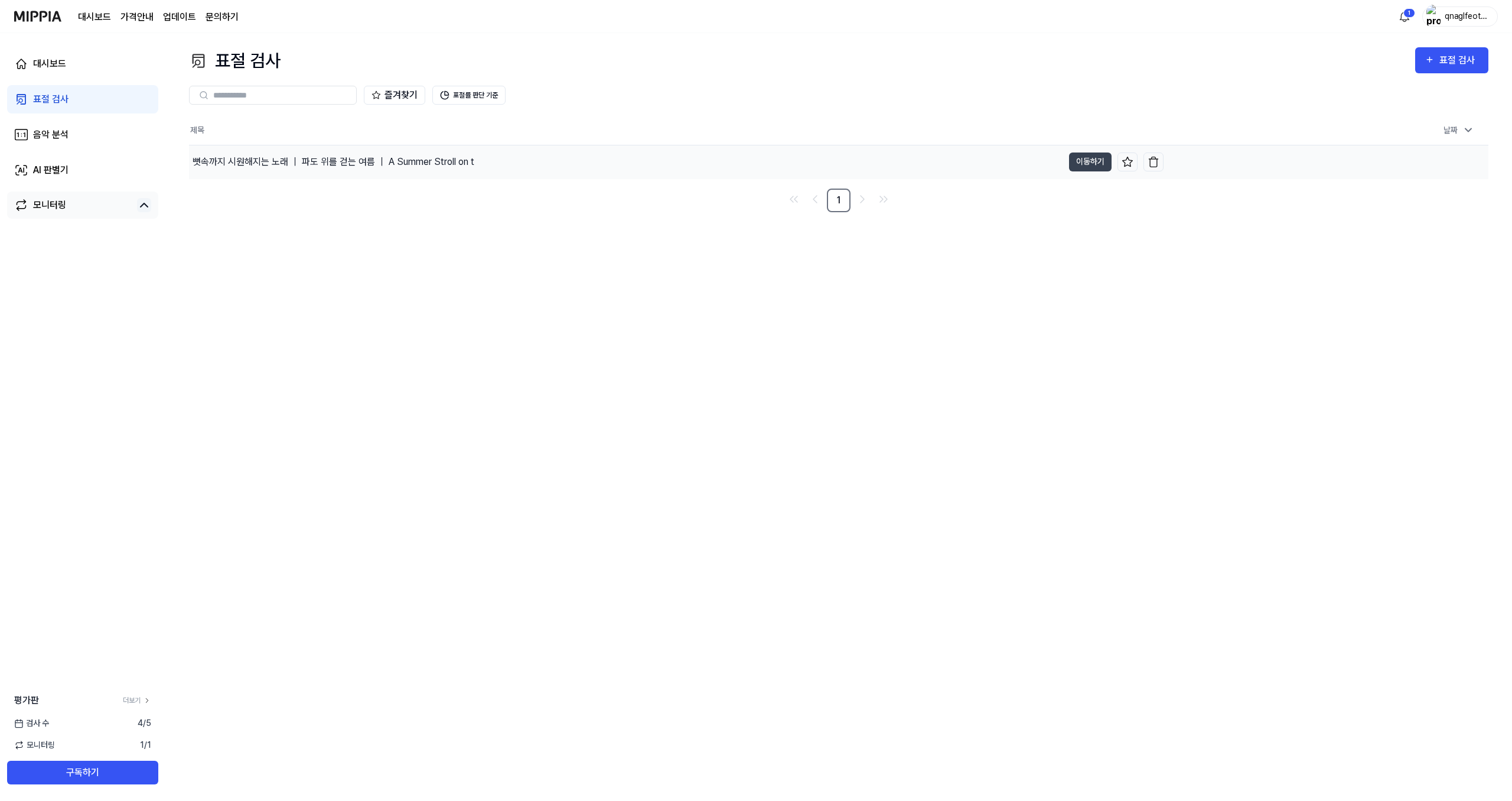
click at [257, 157] on div "뼛속까지 시원해지는 노래 ｜ 파도 위를 걷는 여름 ｜ A Summer Stroll on t" at bounding box center [333, 161] width 282 height 14
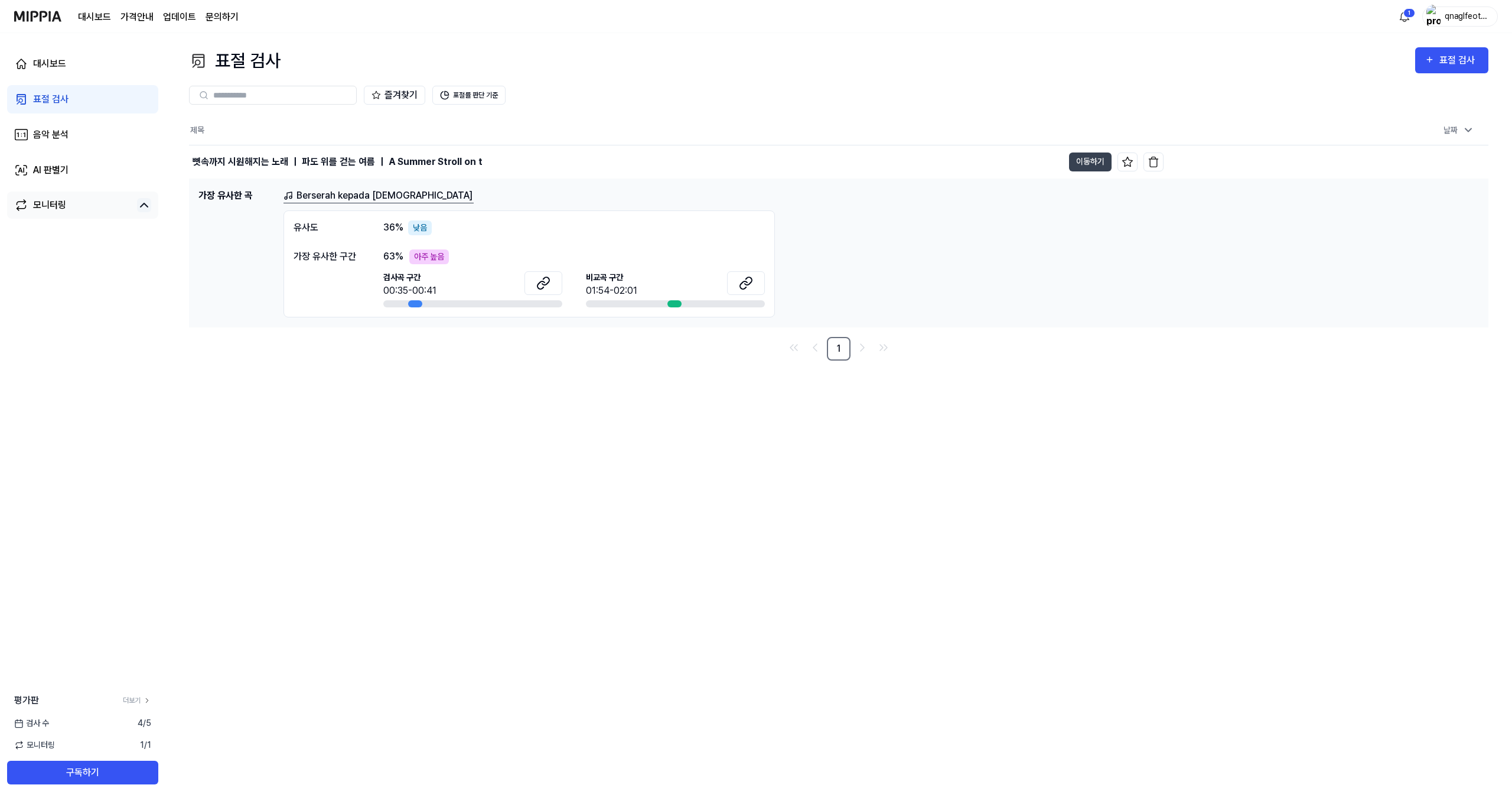
click at [679, 304] on div at bounding box center [675, 303] width 14 height 7
click at [429, 298] on div "검사곡 구간 00:35-00:41" at bounding box center [472, 289] width 179 height 36
drag, startPoint x: 407, startPoint y: 301, endPoint x: 428, endPoint y: 297, distance: 21.4
click at [421, 299] on div "검사곡 구간 00:35-00:41" at bounding box center [472, 289] width 179 height 36
drag, startPoint x: 648, startPoint y: 315, endPoint x: 668, endPoint y: 308, distance: 21.2
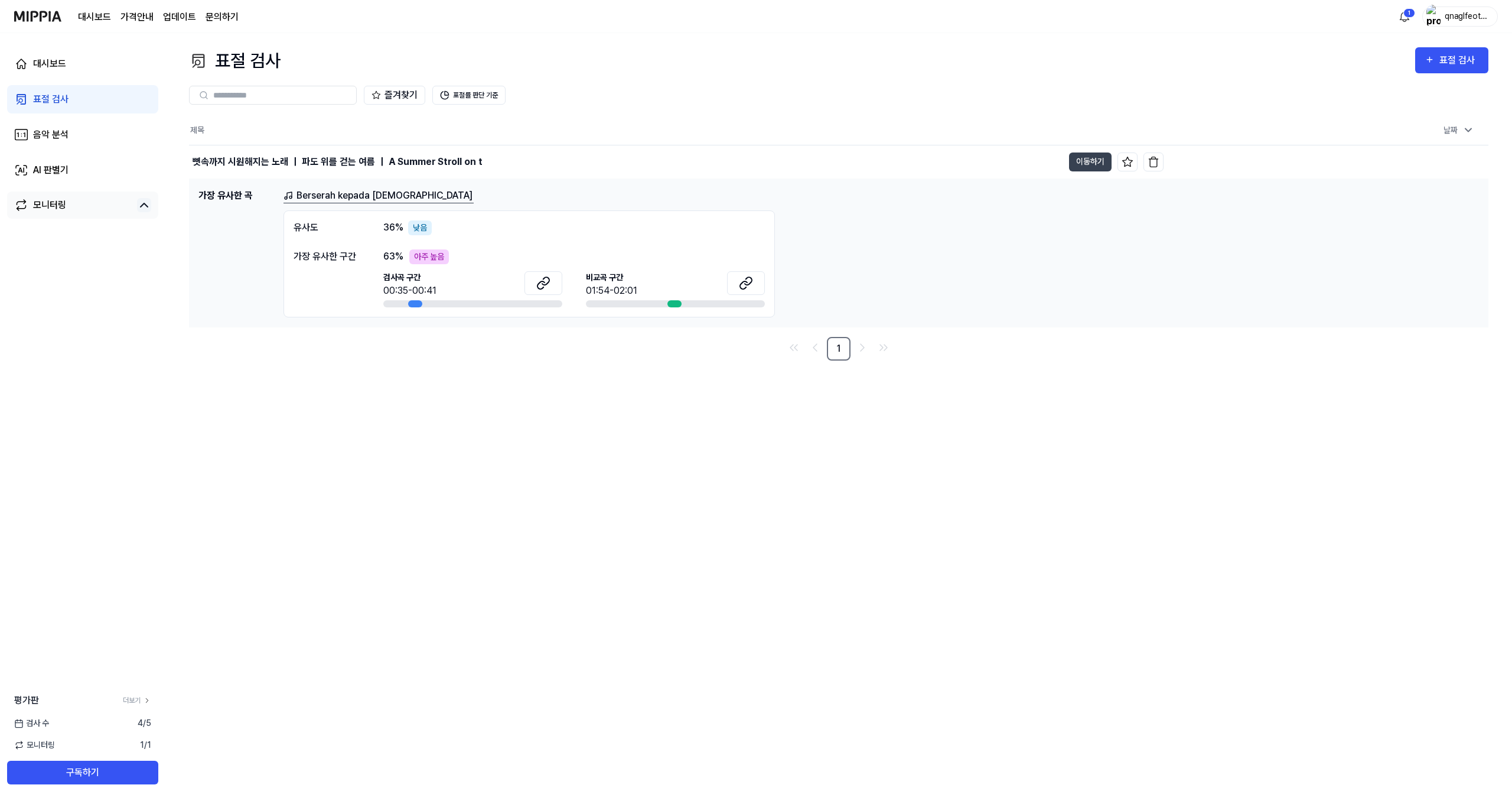
click at [652, 315] on div "유사도 36 % 낮음 가장 유사한 구간 63 % 아주 높음 검사곡 구간 00:35-00:41 [GEOGRAPHIC_DATA] 구간 01:54-…" at bounding box center [529, 264] width 492 height 107
drag, startPoint x: 668, startPoint y: 308, endPoint x: 529, endPoint y: 274, distance: 143.1
click at [648, 305] on div "유사도 36 % 낮음 가장 유사한 구간 63 % 아주 높음 검사곡 구간 00:35-00:41 [GEOGRAPHIC_DATA] 구간 01:54-…" at bounding box center [529, 264] width 492 height 107
click at [558, 277] on button at bounding box center [543, 283] width 38 height 24
click at [363, 194] on link "Berserah kepada [DEMOGRAPHIC_DATA]" at bounding box center [379, 195] width 191 height 15
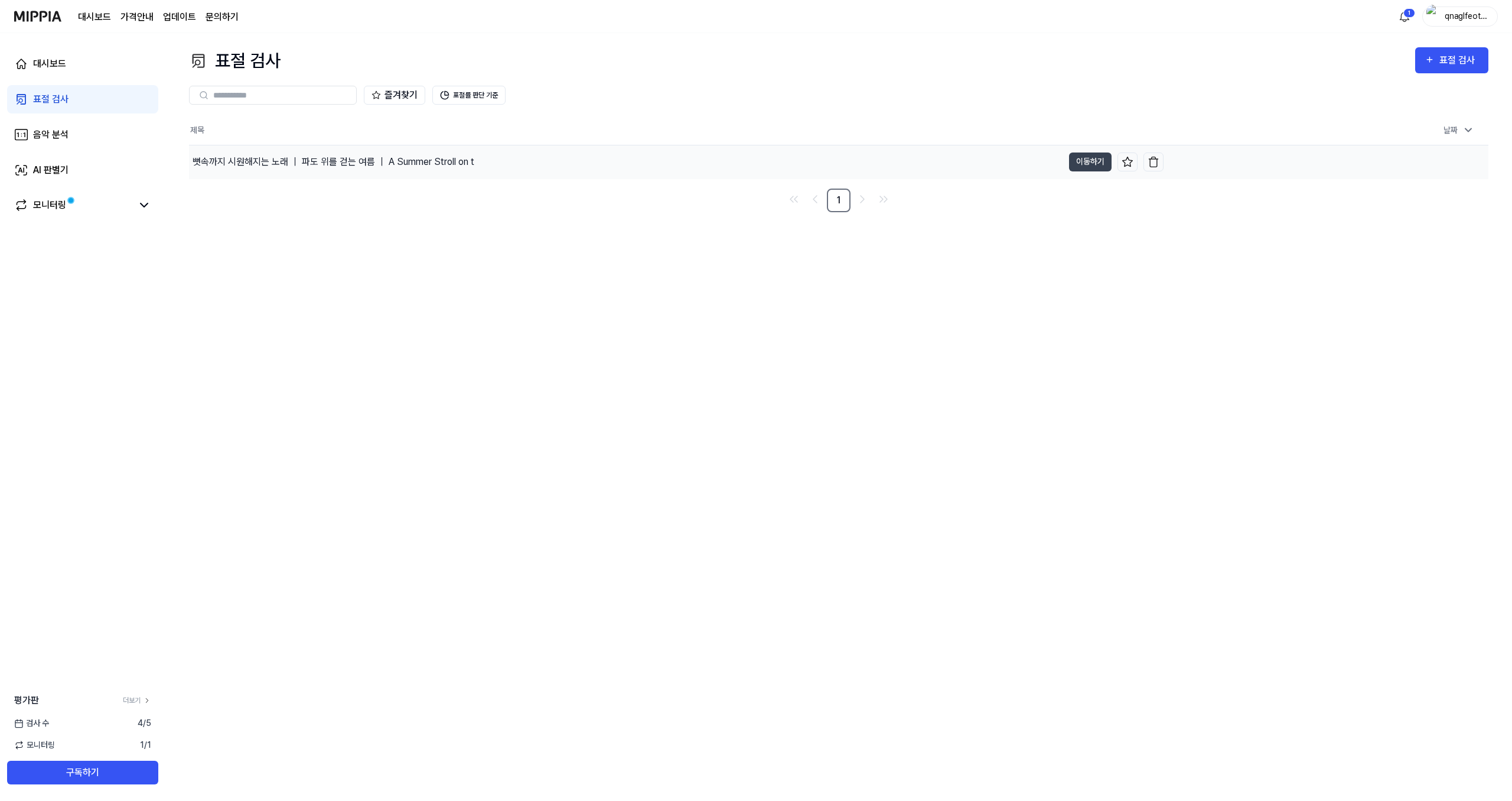
click at [323, 166] on div "뼛속까지 시원해지는 노래 ｜ 파도 위를 걷는 여름 ｜ A Summer Stroll on t" at bounding box center [333, 161] width 282 height 14
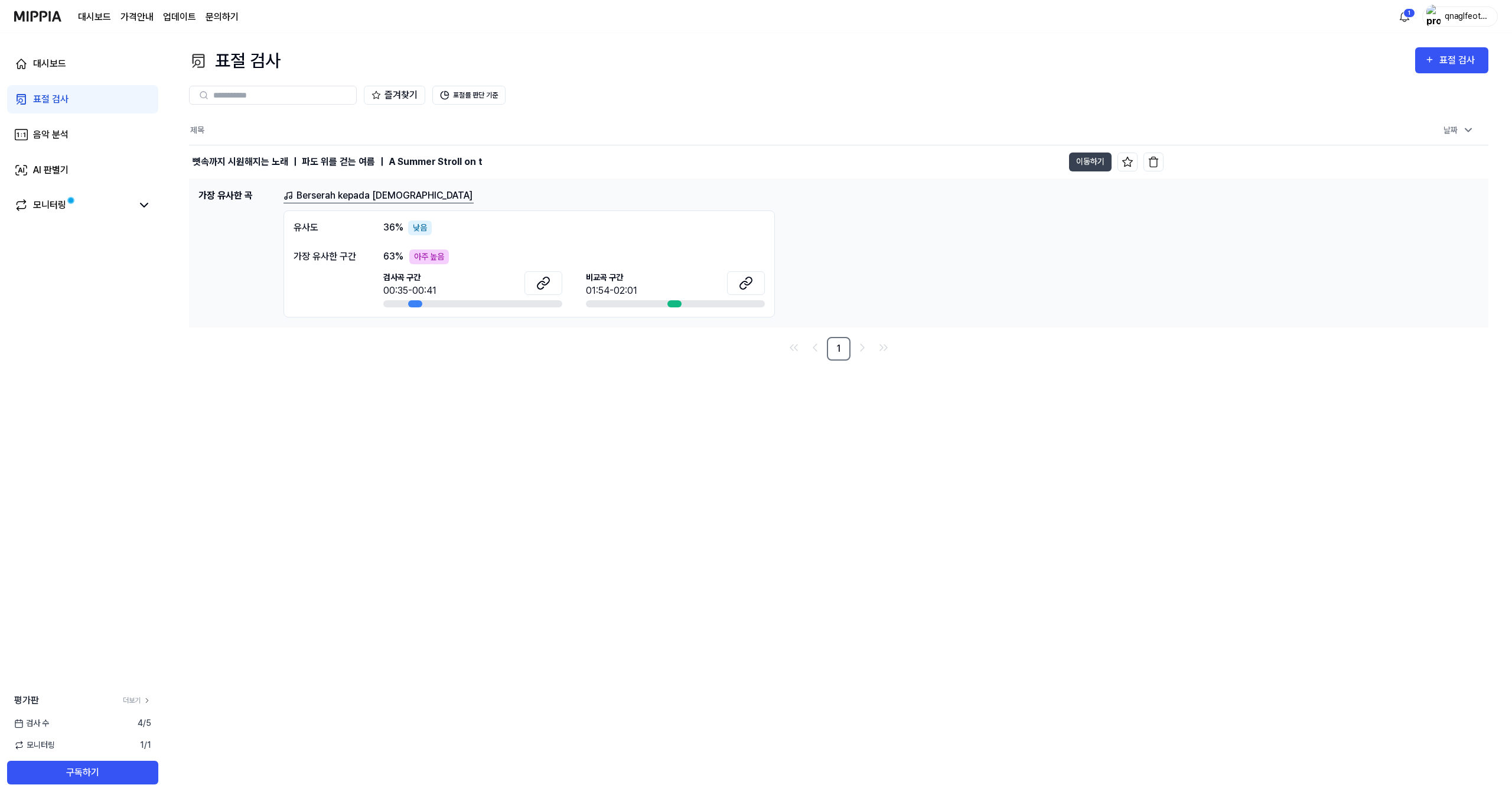
drag, startPoint x: 334, startPoint y: 206, endPoint x: 345, endPoint y: 201, distance: 12.1
click at [337, 205] on div "Berserah kepada [DEMOGRAPHIC_DATA]도 36 % 낮음 가장 유사한 구간 63 % 아주 높음 검사곡 구간 00:35-0…" at bounding box center [881, 253] width 1195 height 129
click at [346, 201] on link "Berserah kepada [DEMOGRAPHIC_DATA]" at bounding box center [379, 195] width 191 height 15
